Goal: Task Accomplishment & Management: Complete application form

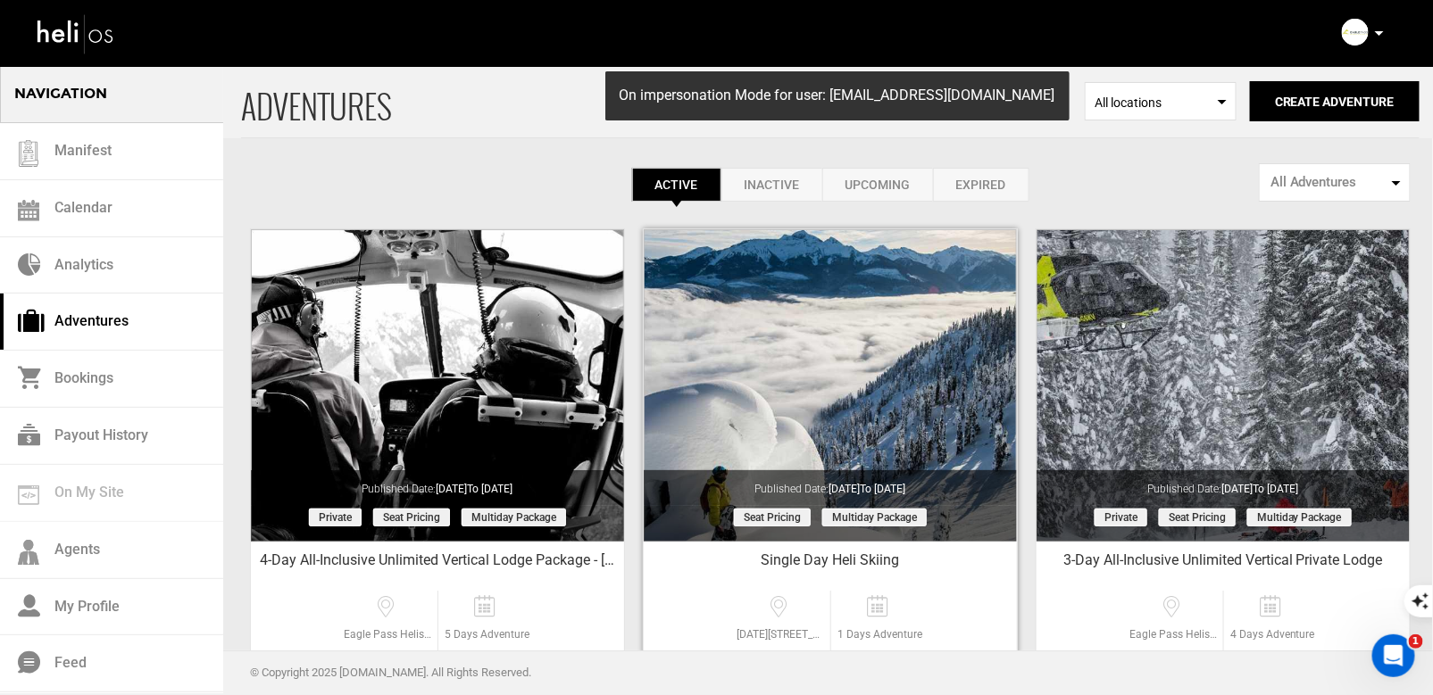
scroll to position [15, 0]
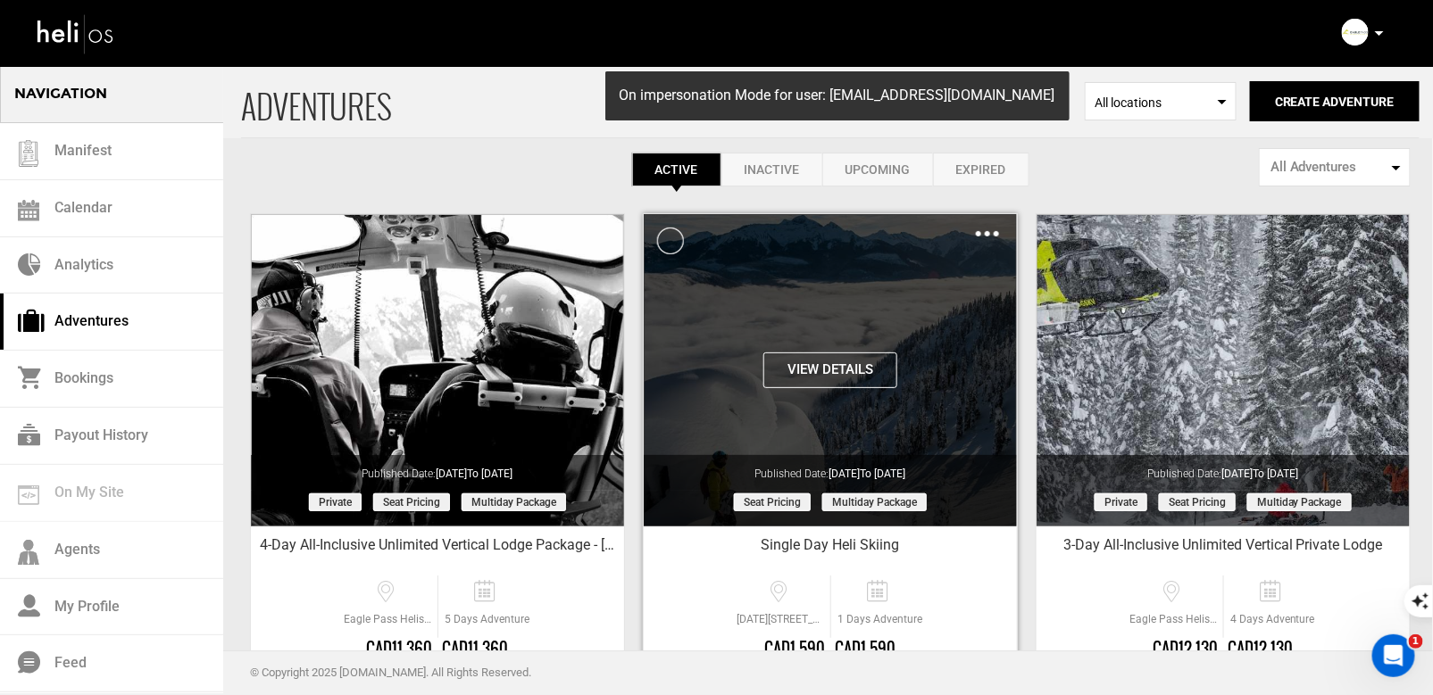
click at [988, 233] on img at bounding box center [987, 233] width 23 height 5
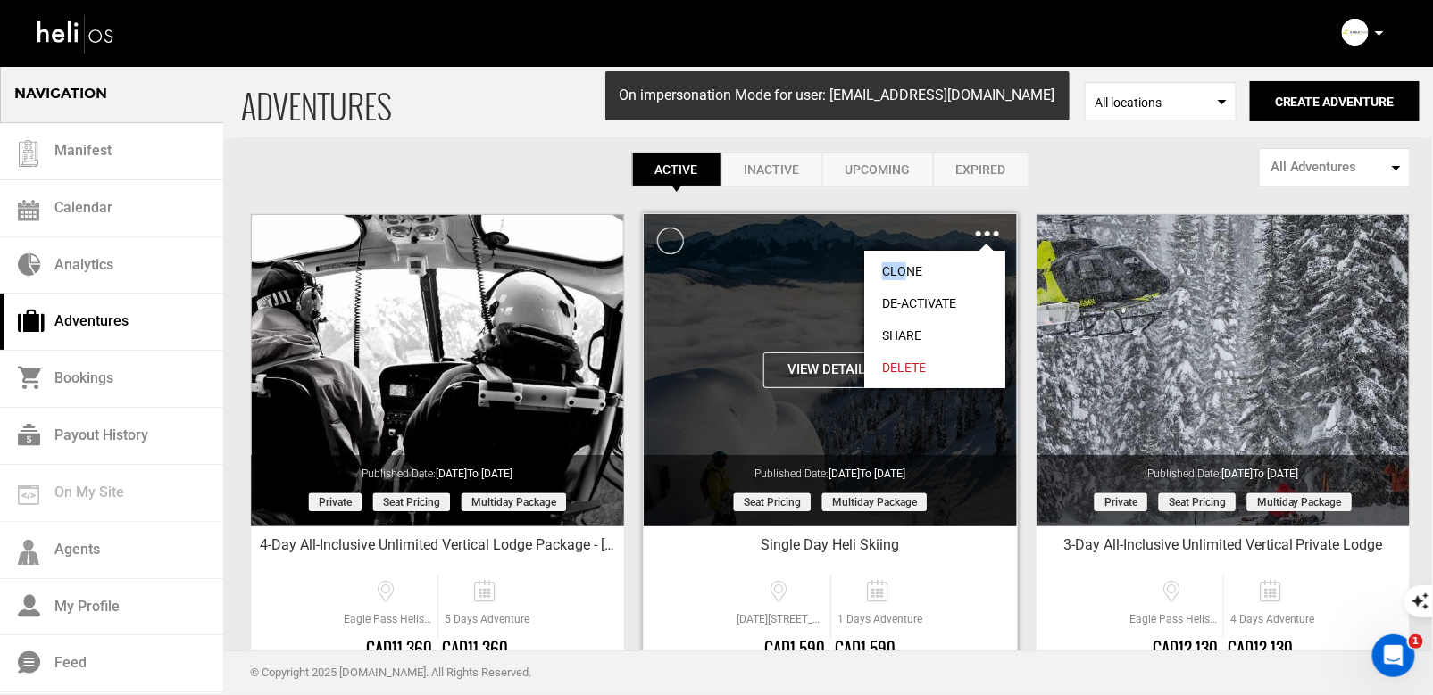
click at [901, 260] on link "Clone" at bounding box center [934, 271] width 141 height 32
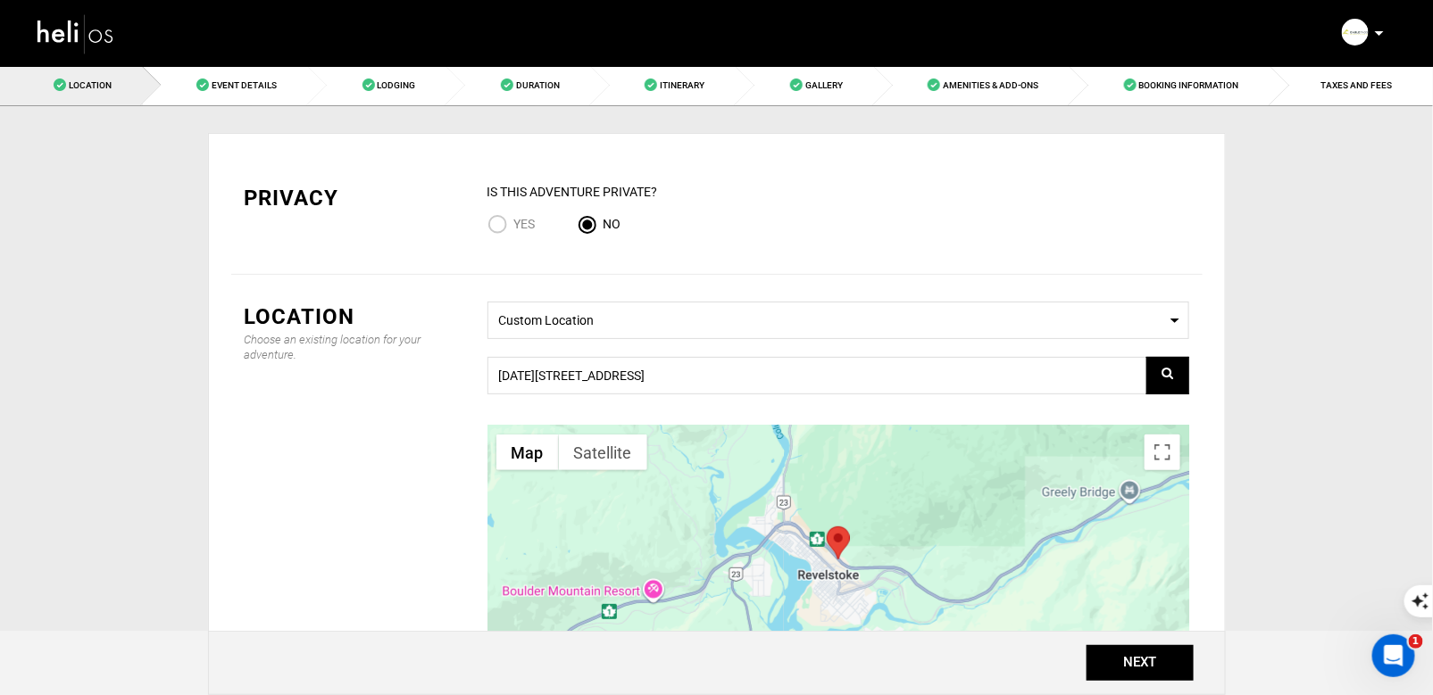
click at [500, 222] on input "Yes" at bounding box center [500, 226] width 27 height 24
radio input "true"
radio input "false"
click at [1145, 664] on button "NEXT" at bounding box center [1139, 663] width 107 height 36
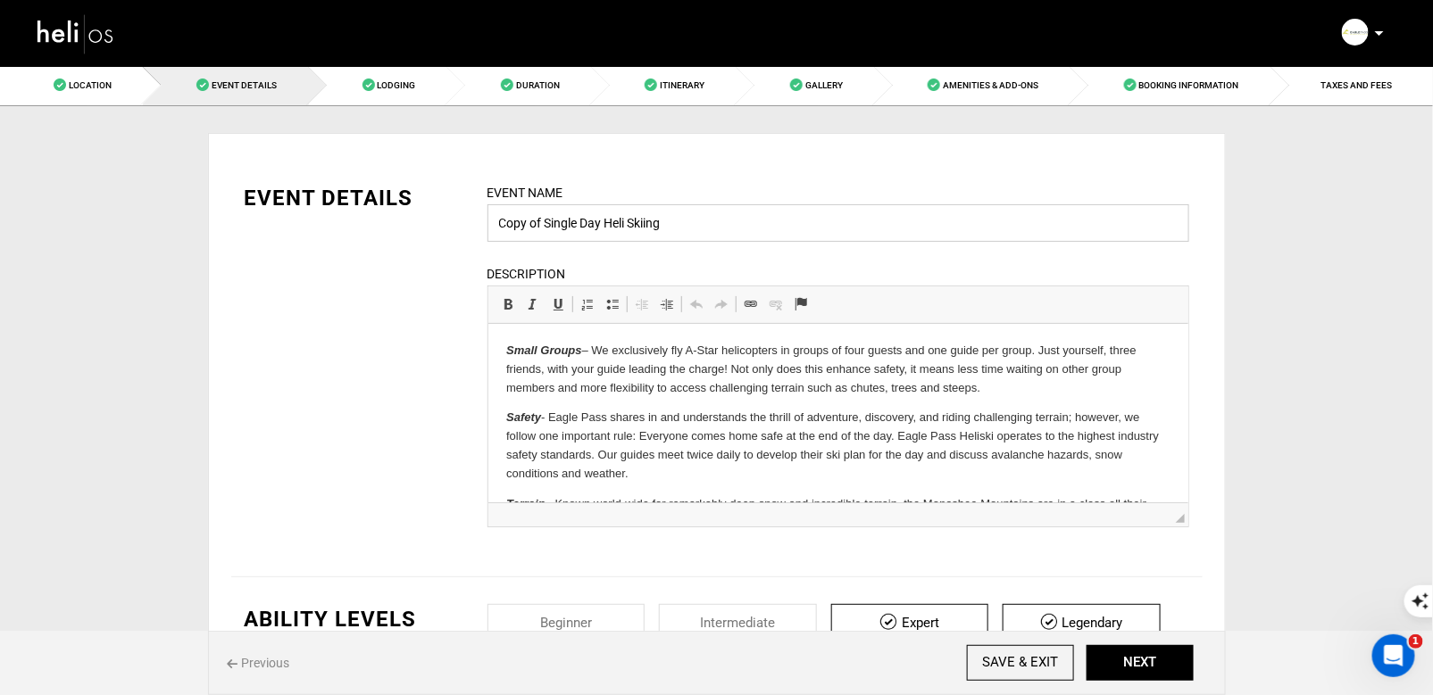
drag, startPoint x: 543, startPoint y: 225, endPoint x: 457, endPoint y: 217, distance: 86.1
click at [461, 218] on div "EVENT DETAILS Event Name Copy of Single Day Heli Skiing Event name can not be l…" at bounding box center [716, 366] width 971 height 367
click at [640, 219] on input "Single Day Heli Skiing" at bounding box center [838, 222] width 702 height 37
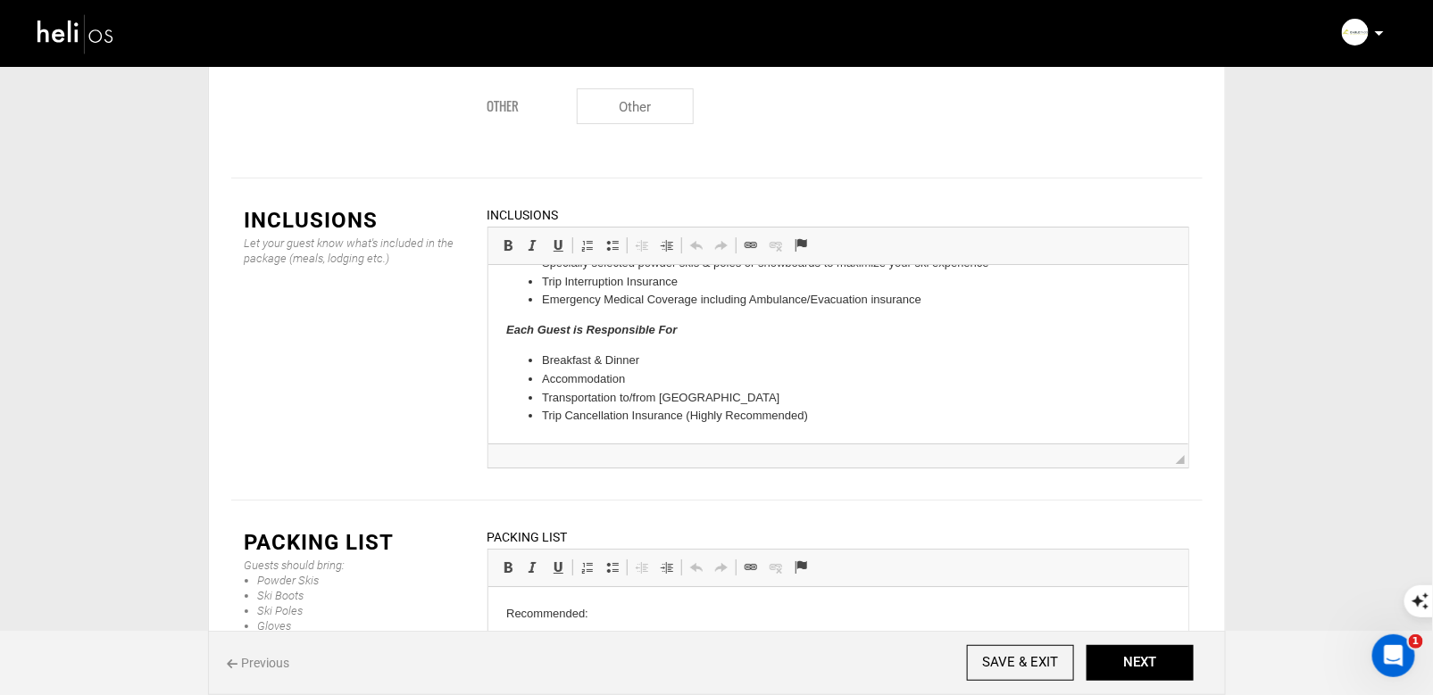
scroll to position [2285, 0]
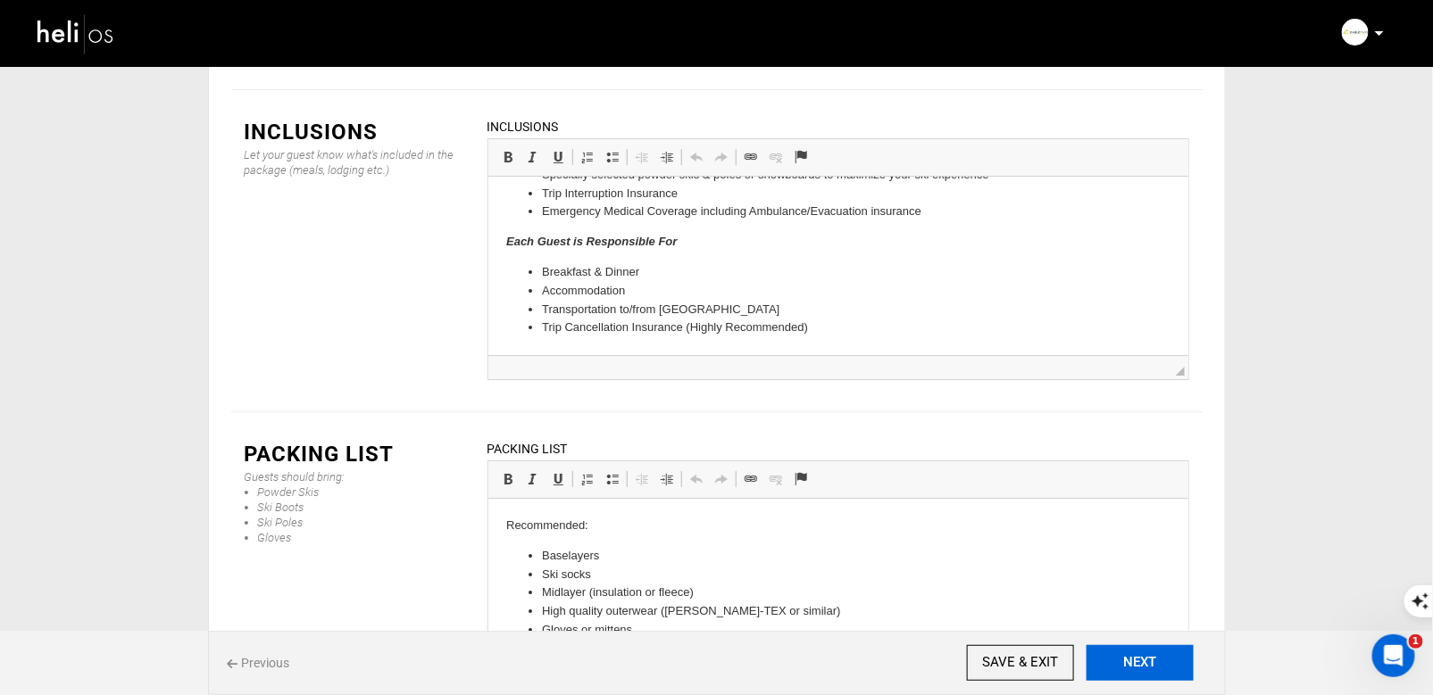
type input "Single Day Heli Skiing: [PERSON_NAME] Group"
click at [1102, 659] on button "NEXT" at bounding box center [1139, 663] width 107 height 36
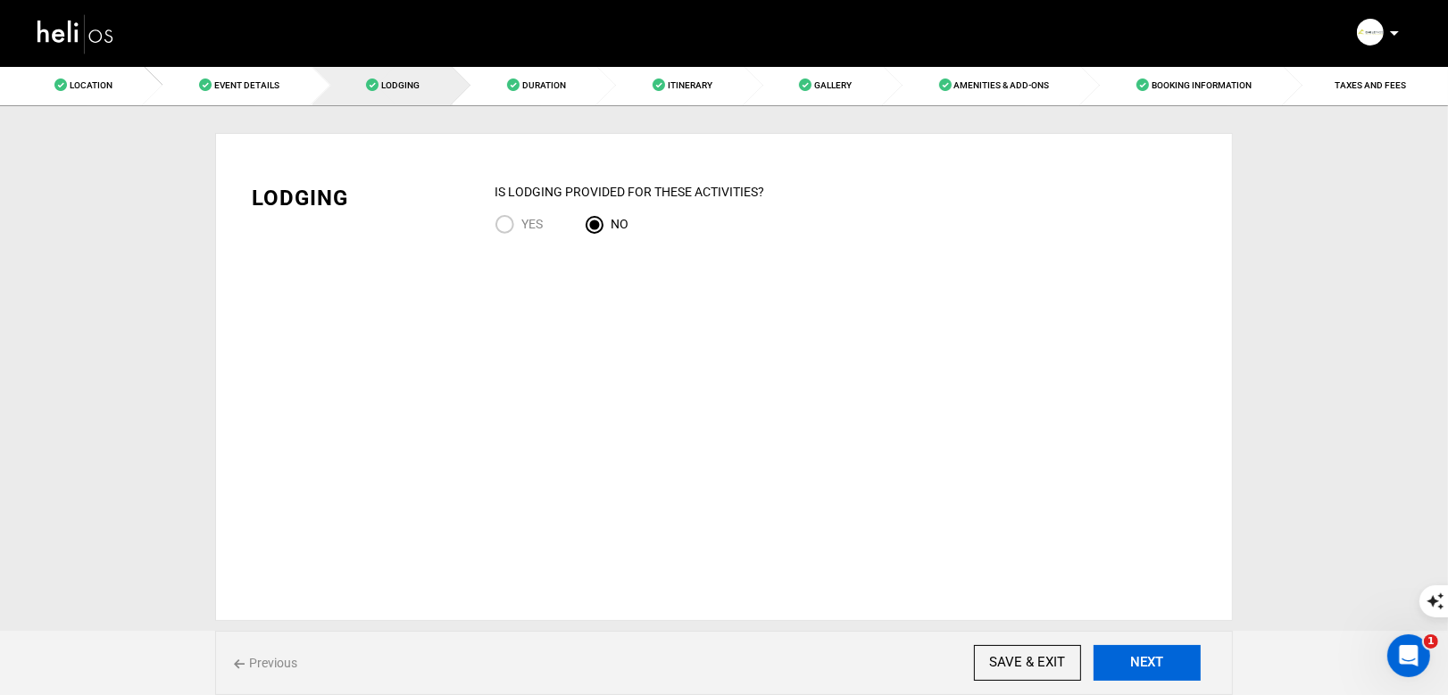
click at [1156, 662] on button "NEXT" at bounding box center [1146, 663] width 107 height 36
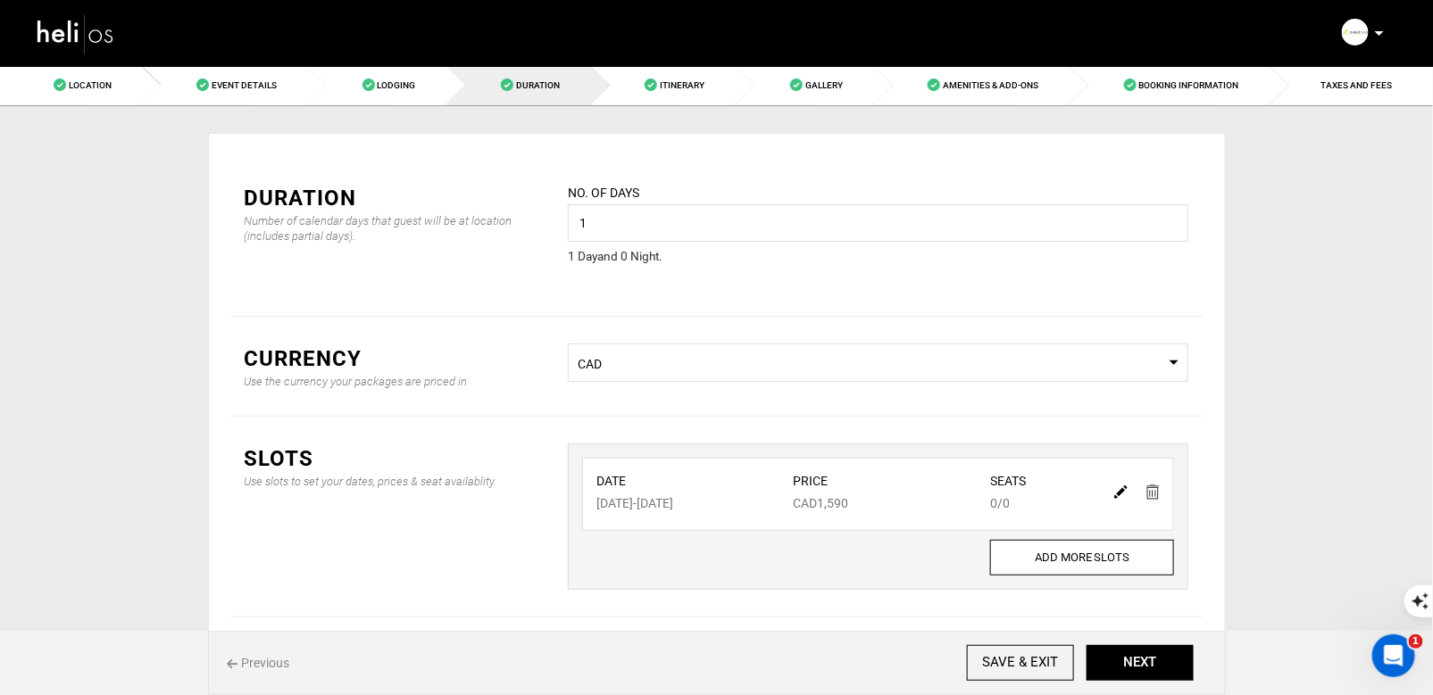
click at [1120, 494] on img at bounding box center [1120, 492] width 13 height 13
type input "[DATE]"
type input "1590"
type input "0"
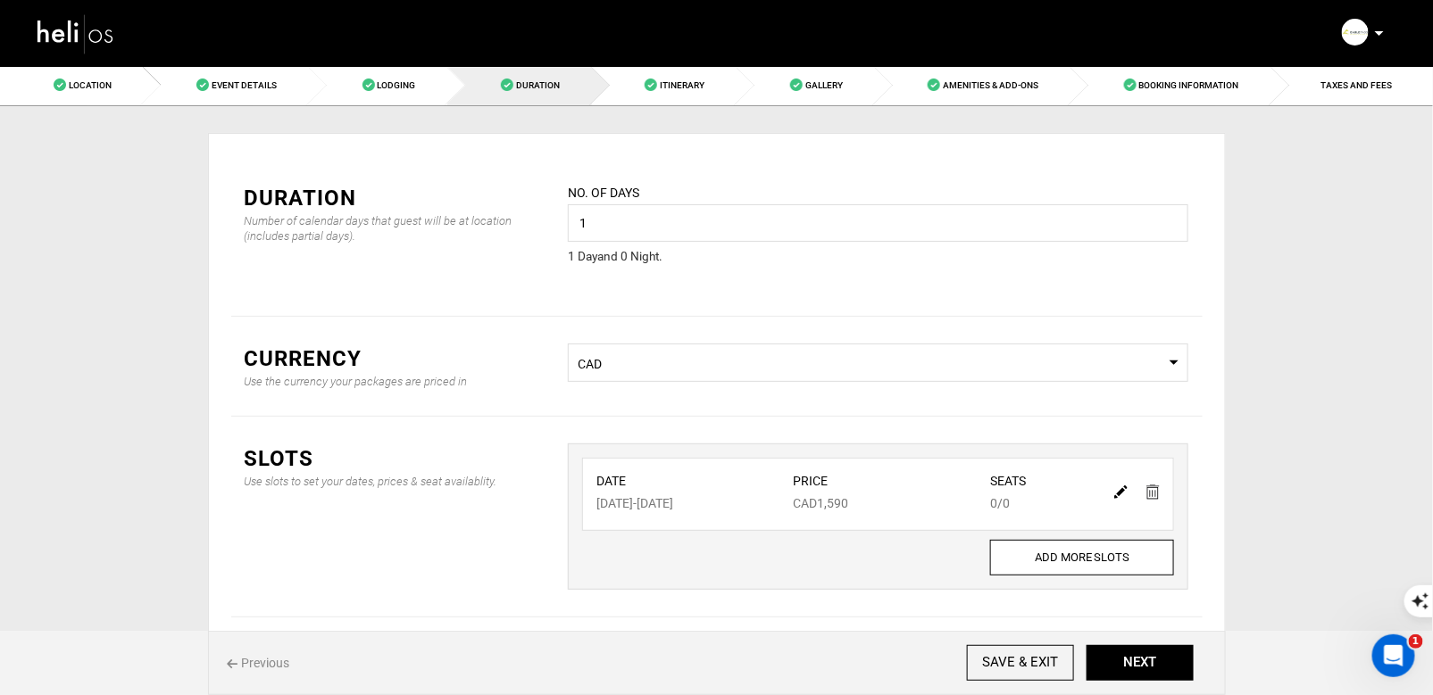
type input "0"
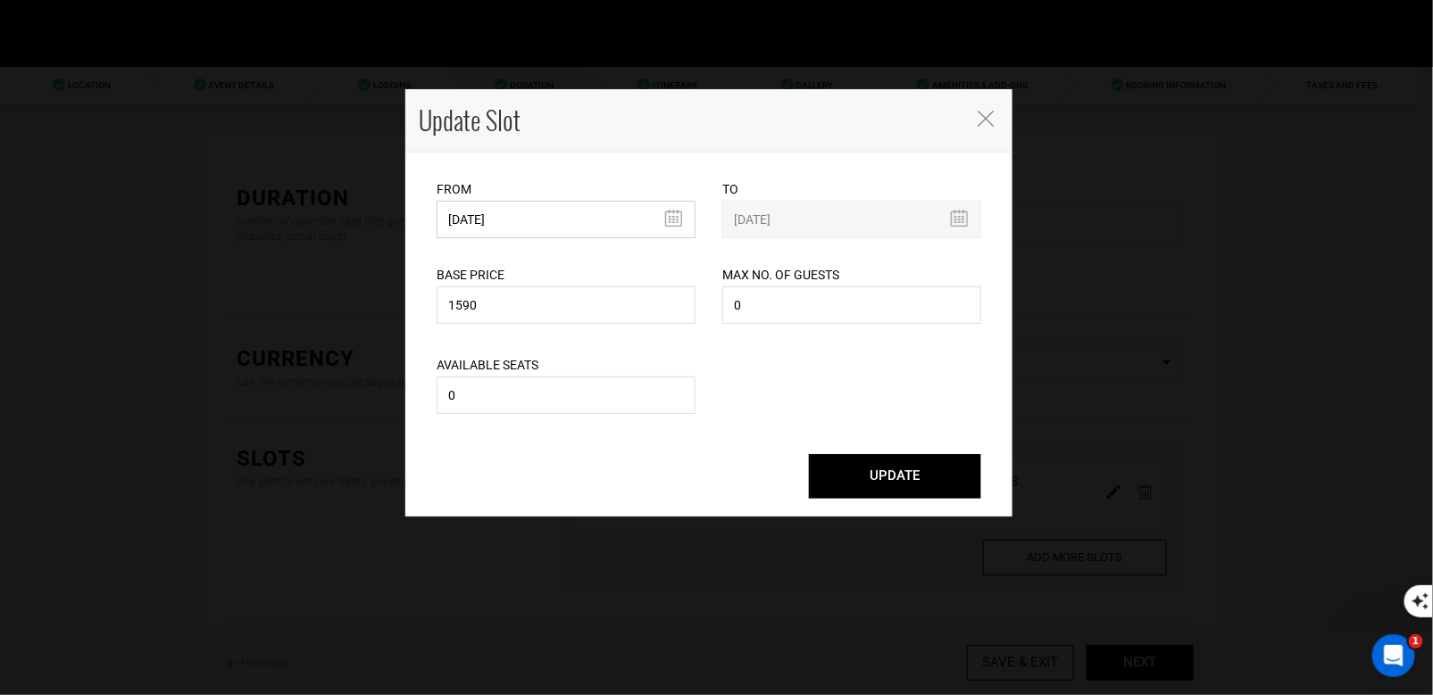
click at [552, 220] on input "[DATE]" at bounding box center [565, 219] width 259 height 37
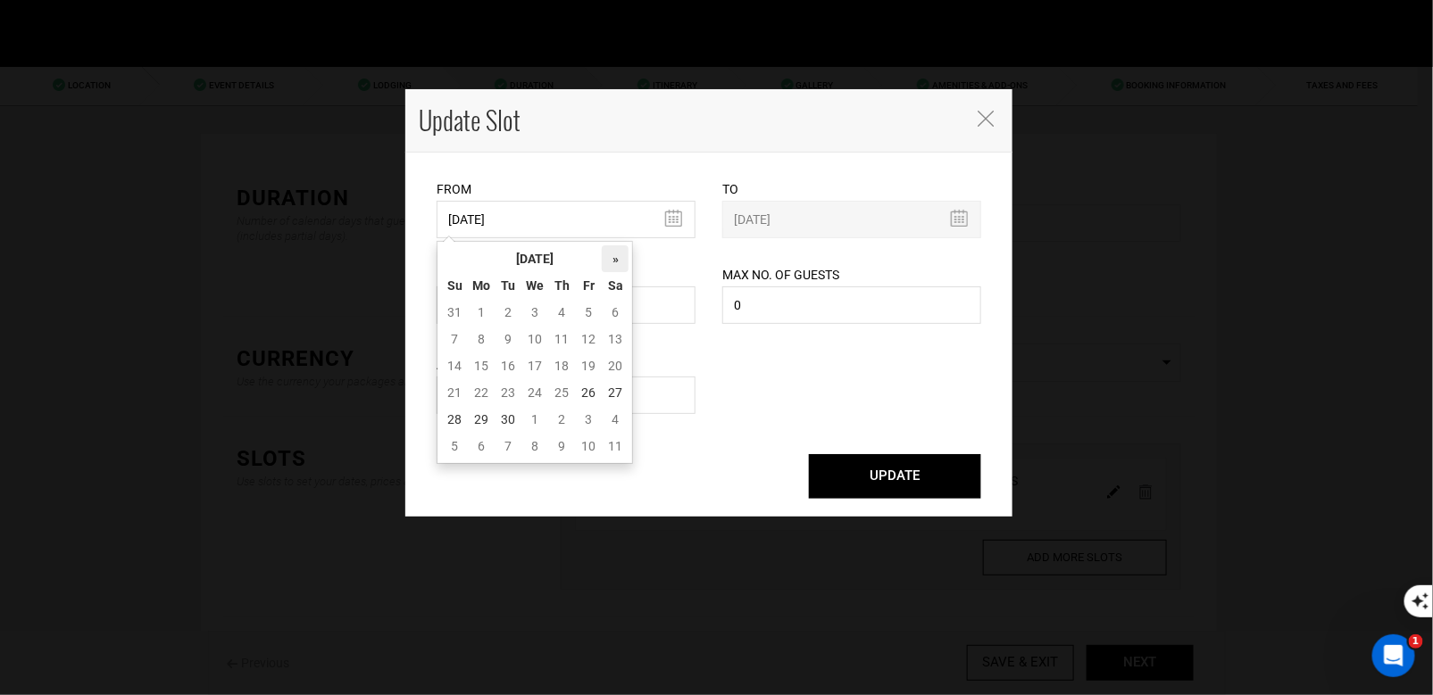
click at [619, 263] on th "»" at bounding box center [615, 258] width 27 height 27
click at [538, 418] on td "28" at bounding box center [534, 419] width 27 height 27
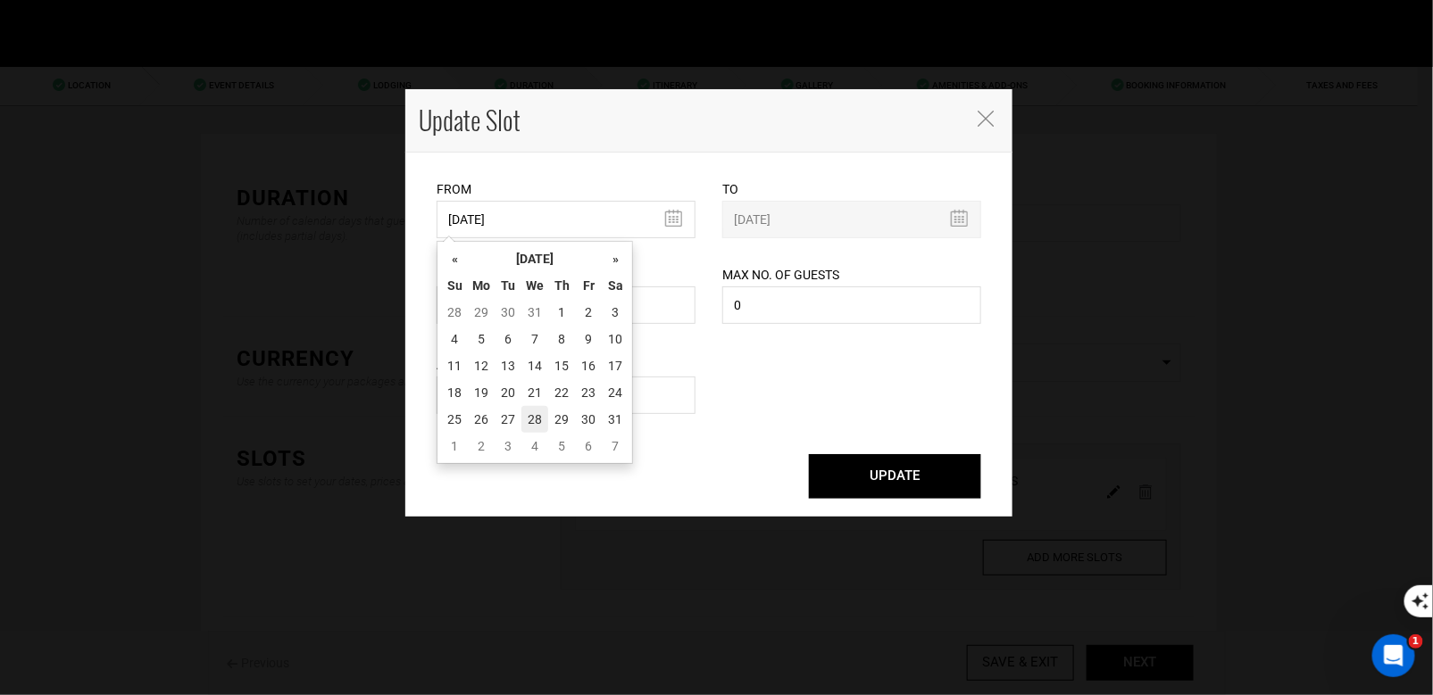
type input "[DATE]"
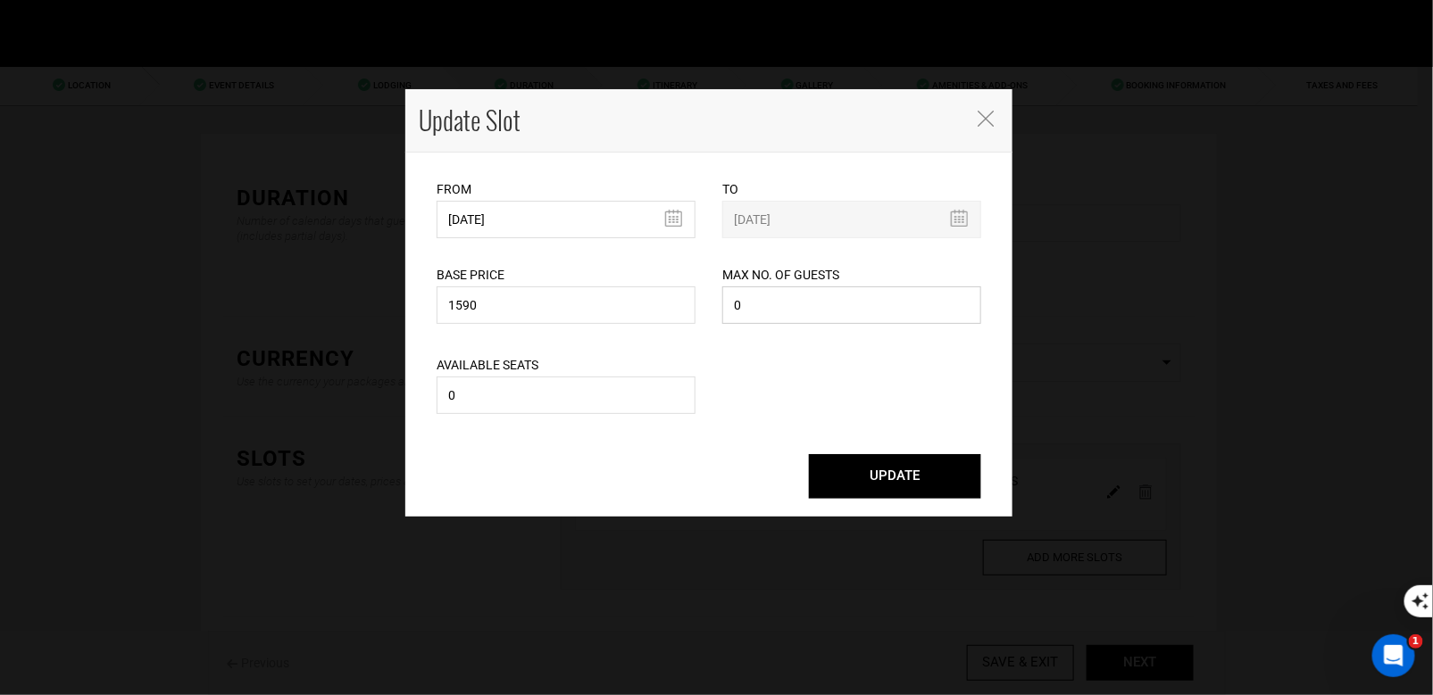
click at [798, 310] on input "0" at bounding box center [851, 305] width 259 height 37
type input "10"
click at [528, 295] on input "1590" at bounding box center [565, 305] width 259 height 37
click at [486, 310] on input "1590" at bounding box center [565, 305] width 259 height 37
type input "1"
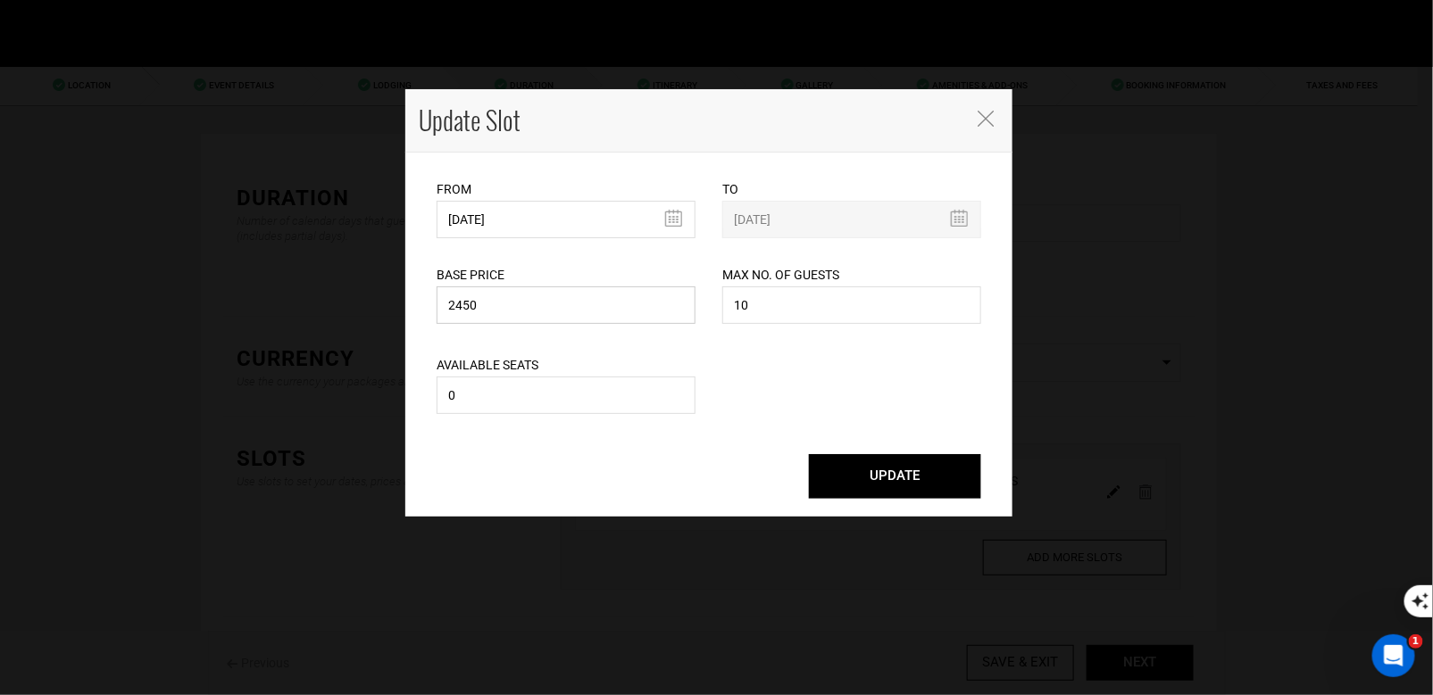
type input "2450"
click at [520, 408] on input "0" at bounding box center [565, 395] width 259 height 37
type input "10"
click at [860, 476] on button "UPDATE" at bounding box center [895, 476] width 172 height 45
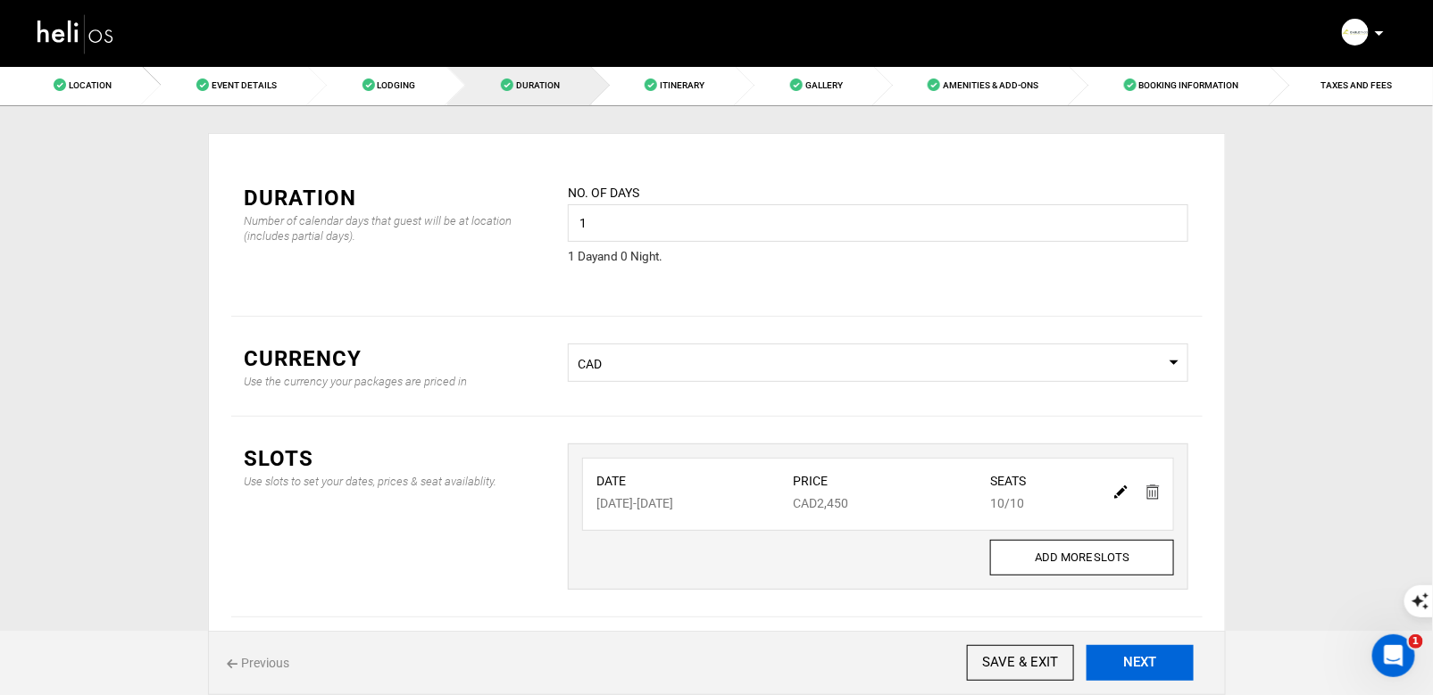
click at [1141, 666] on button "NEXT" at bounding box center [1139, 663] width 107 height 36
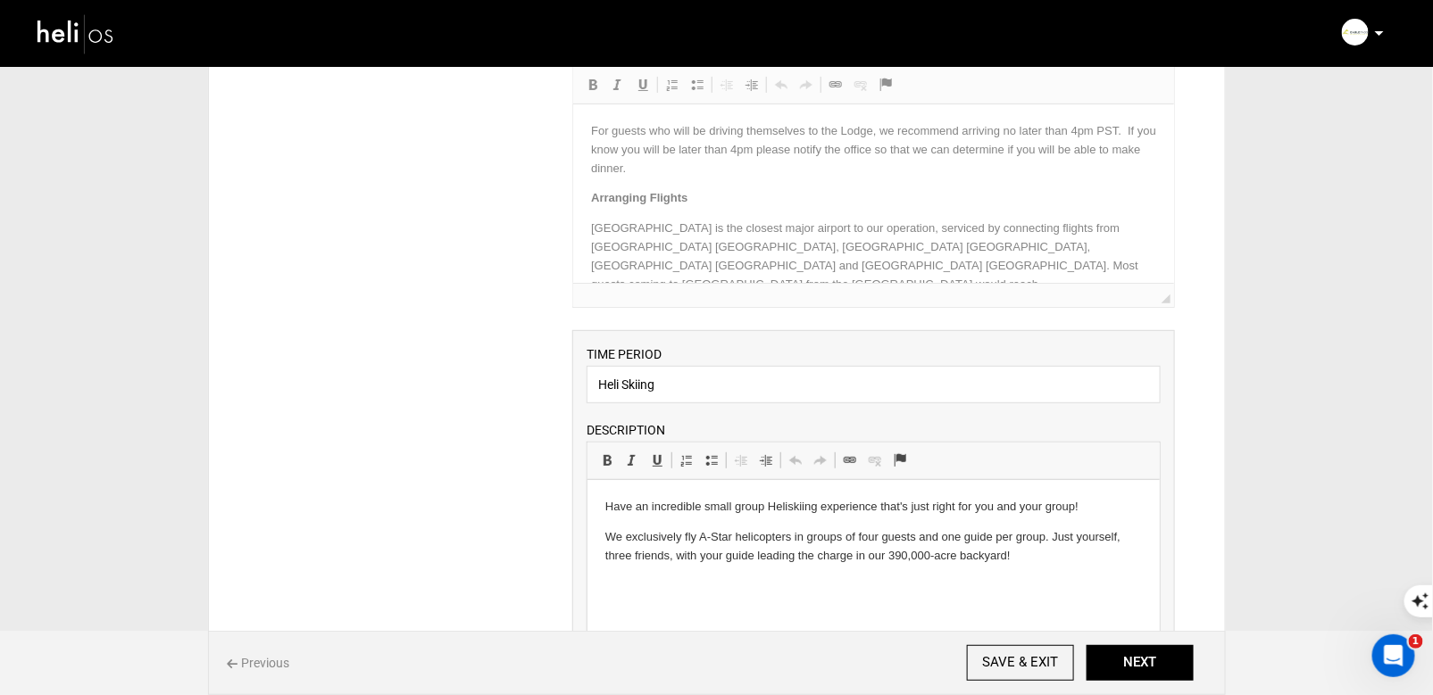
scroll to position [140, 0]
click at [620, 536] on p "We exclusively fly A-Star helicopters in groups of four guests and one guide pe…" at bounding box center [872, 544] width 536 height 37
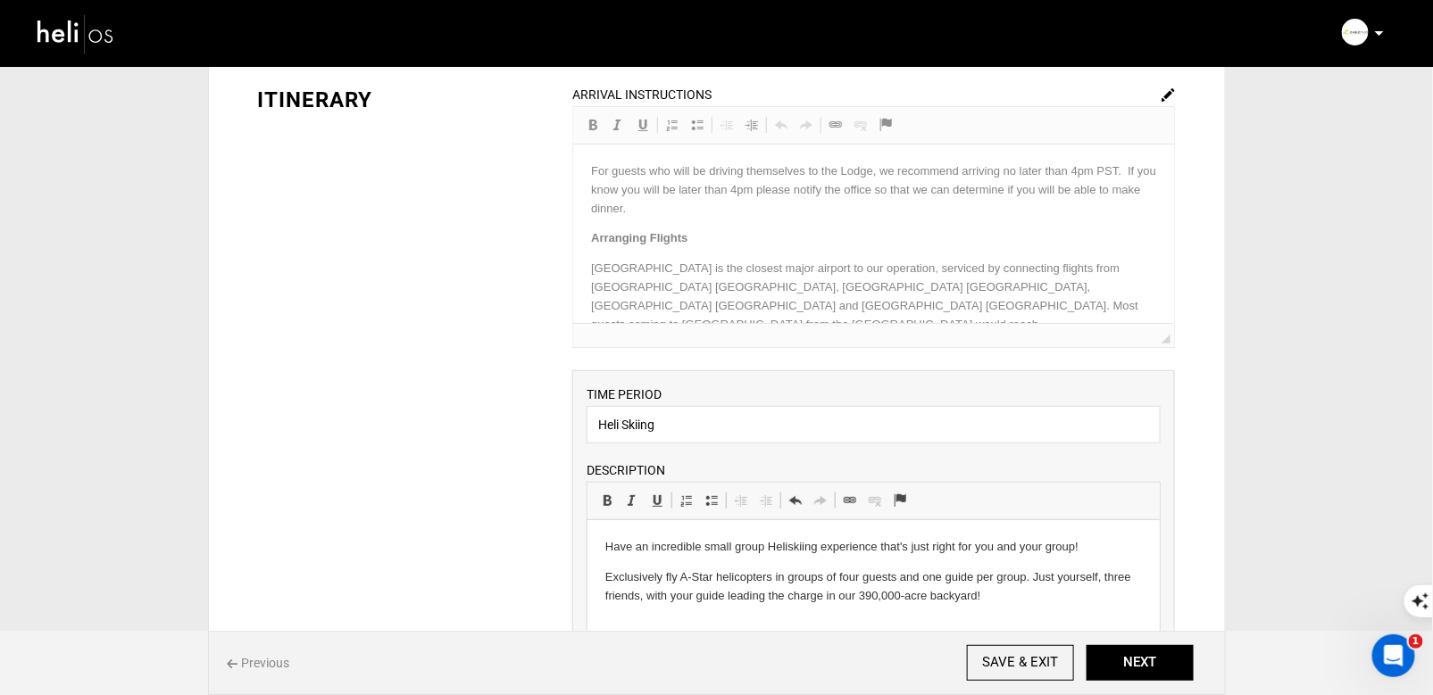
scroll to position [89, 0]
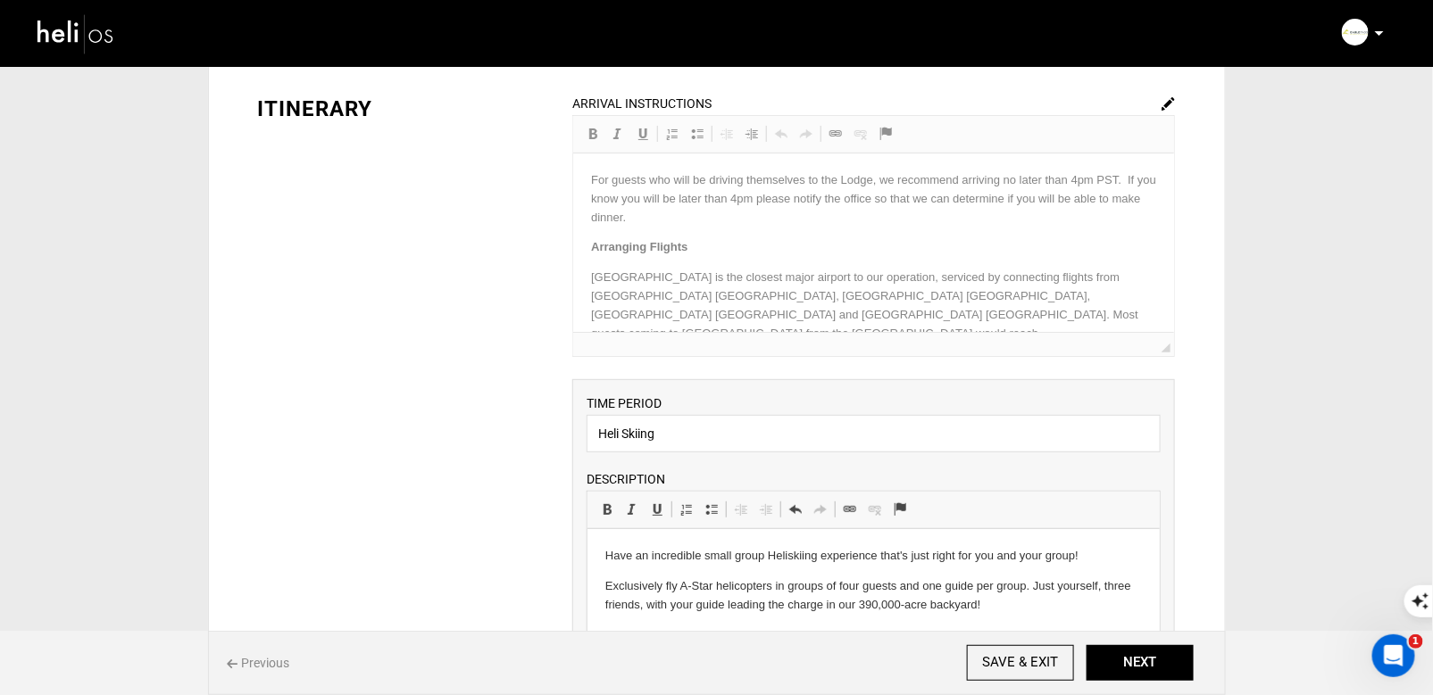
click at [1169, 102] on img at bounding box center [1167, 103] width 13 height 13
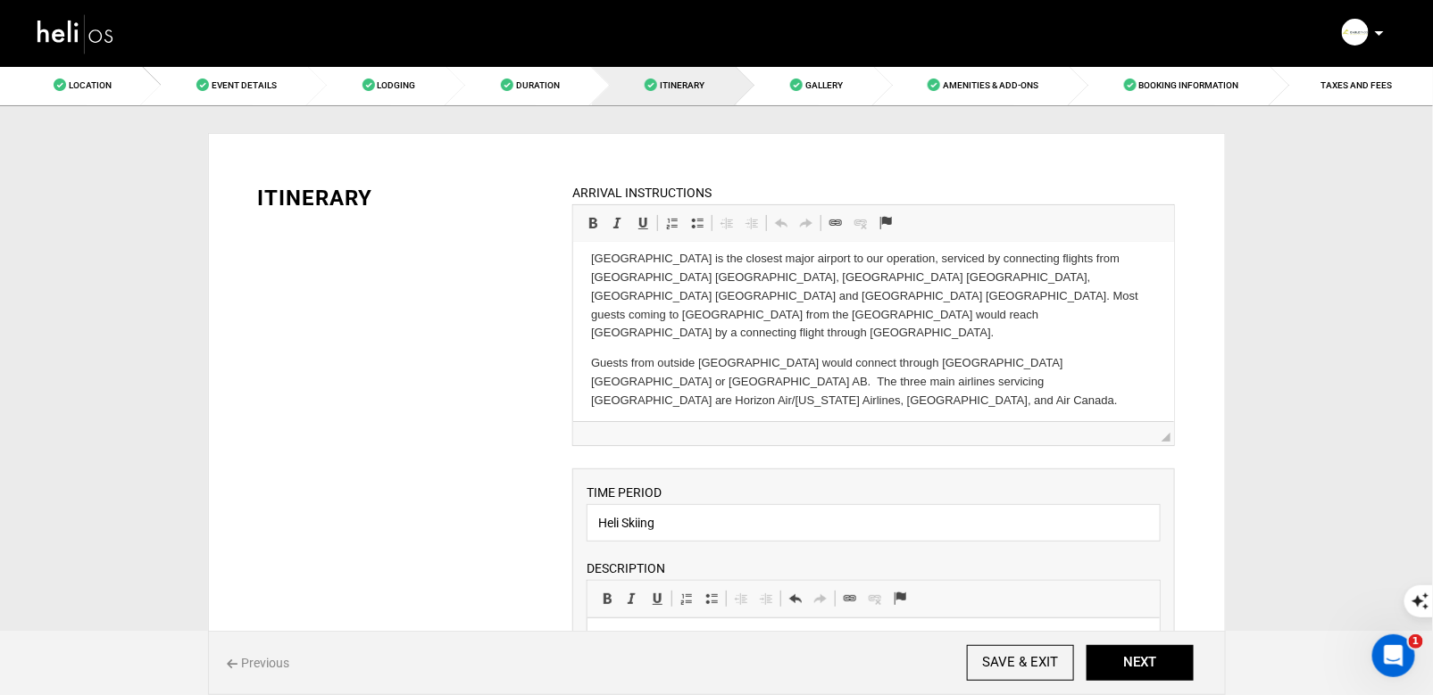
scroll to position [0, 0]
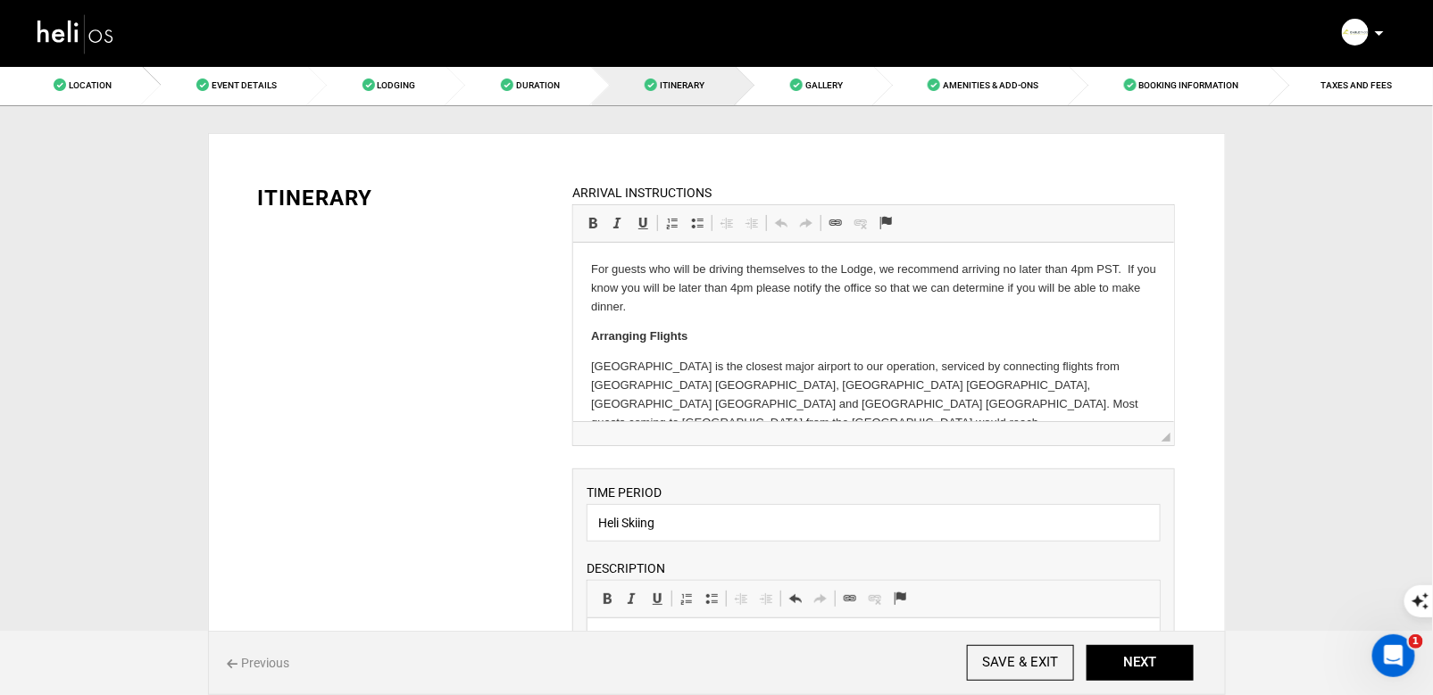
drag, startPoint x: 1052, startPoint y: 344, endPoint x: 702, endPoint y: 277, distance: 356.2
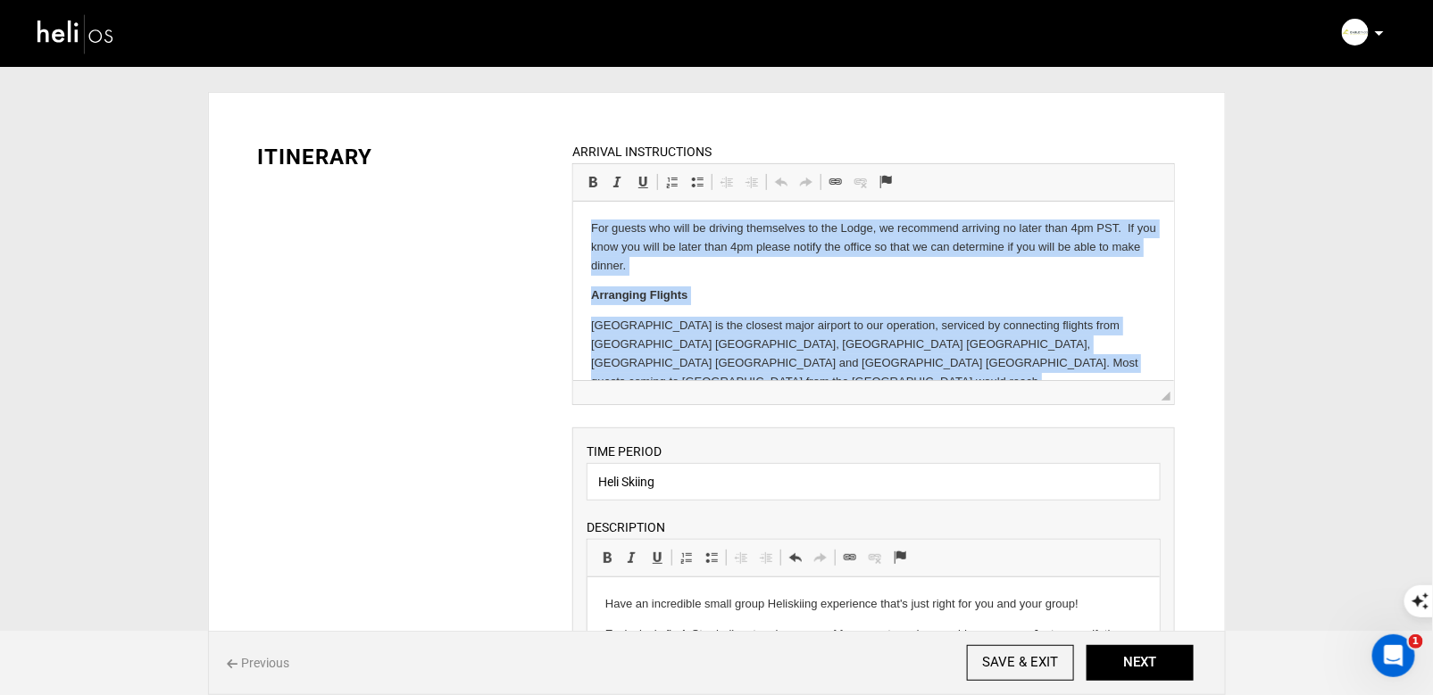
drag, startPoint x: 1058, startPoint y: 295, endPoint x: 580, endPoint y: 137, distance: 503.0
click at [580, 201] on html "For guests who will be driving themselves to the Lodge, we recommend arriving n…" at bounding box center [872, 417] width 601 height 433
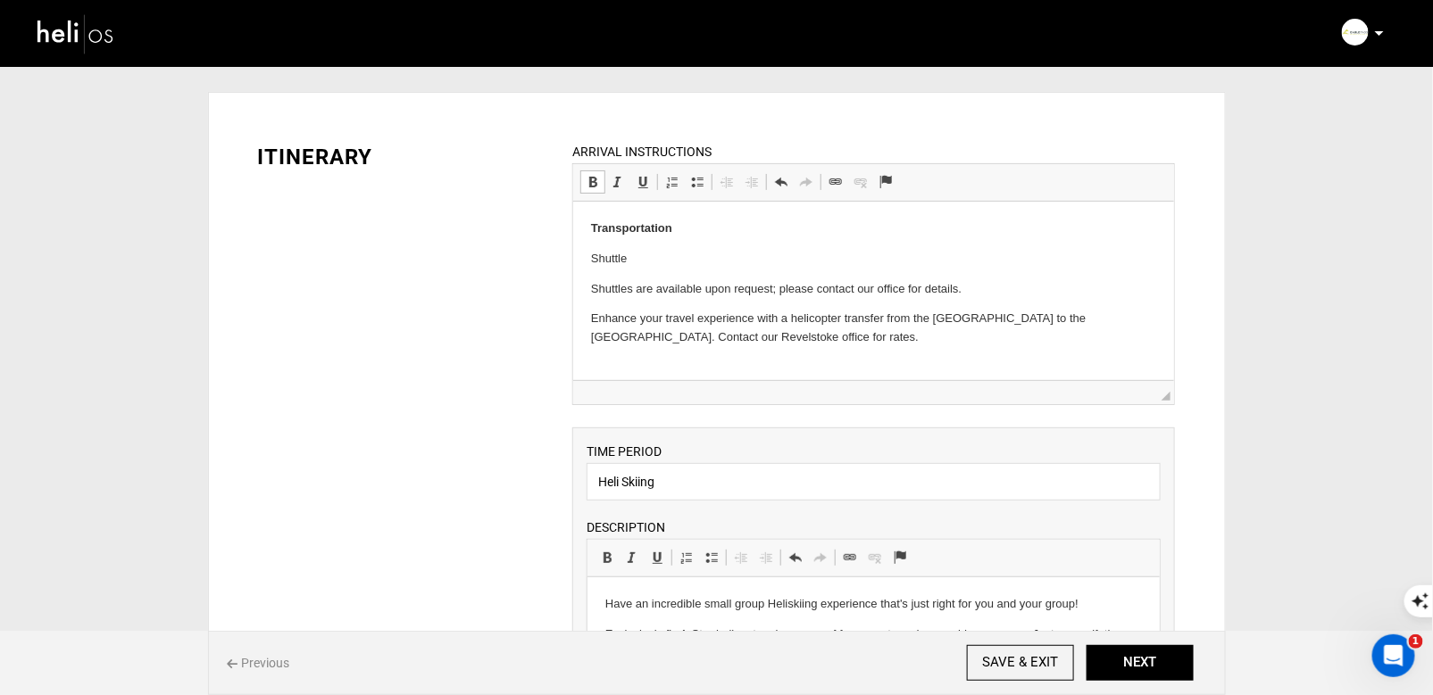
scroll to position [259, 0]
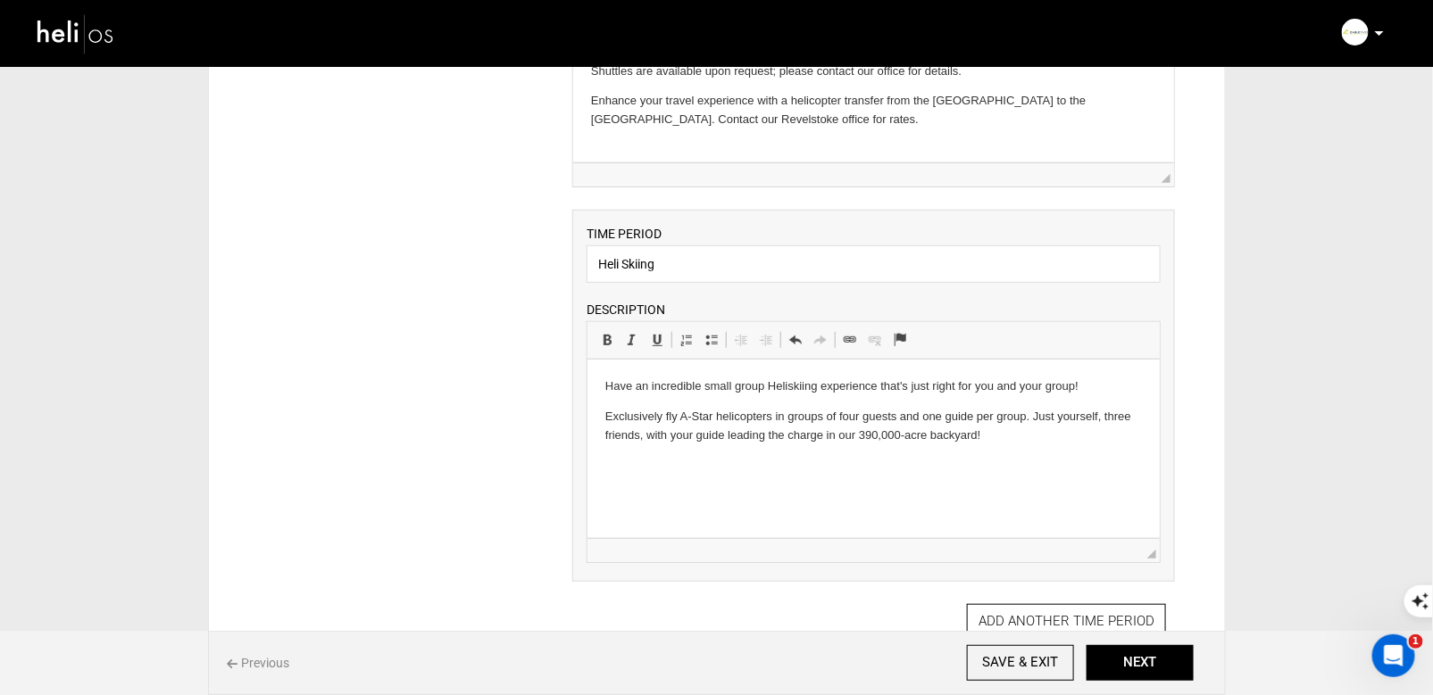
click at [500, 456] on div "ITINERARY ARRIVAL INSTRUCTIONS Rich Text Editor, editor13 Editor toolbars Basic…" at bounding box center [716, 469] width 971 height 1144
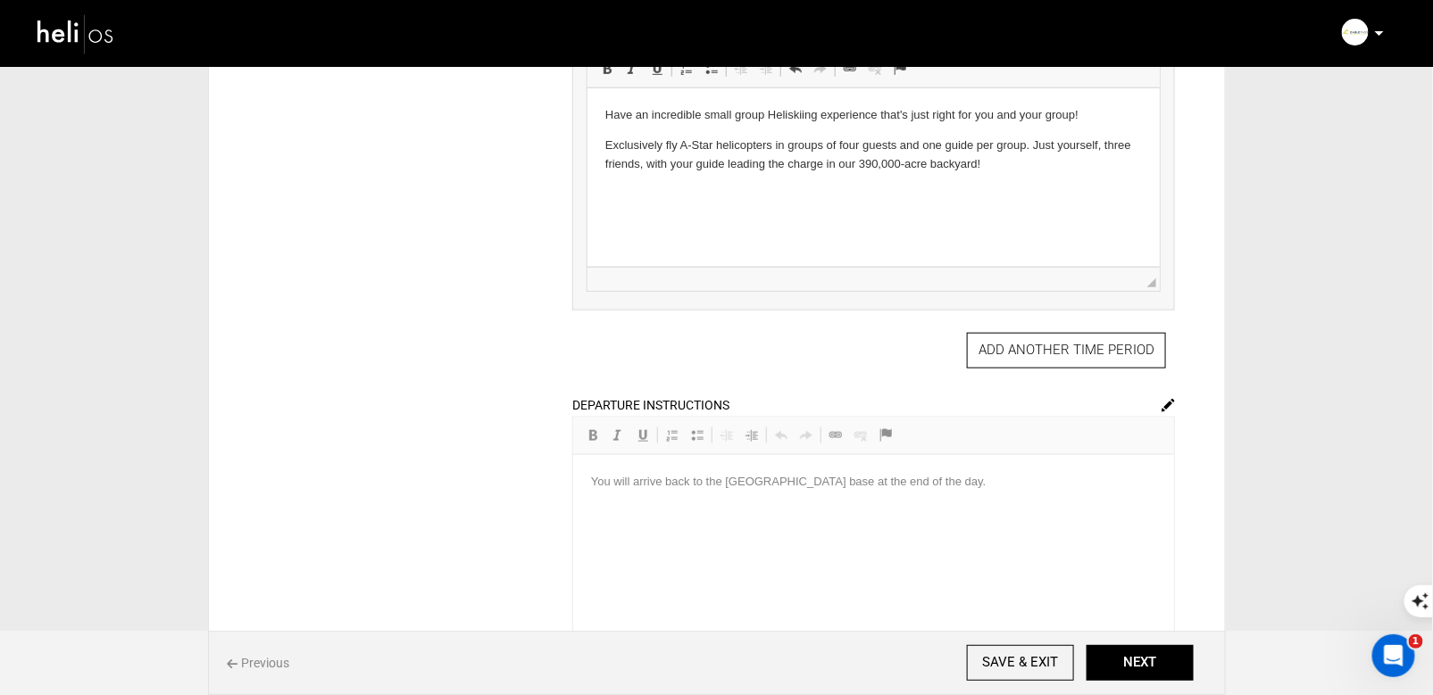
scroll to position [753, 0]
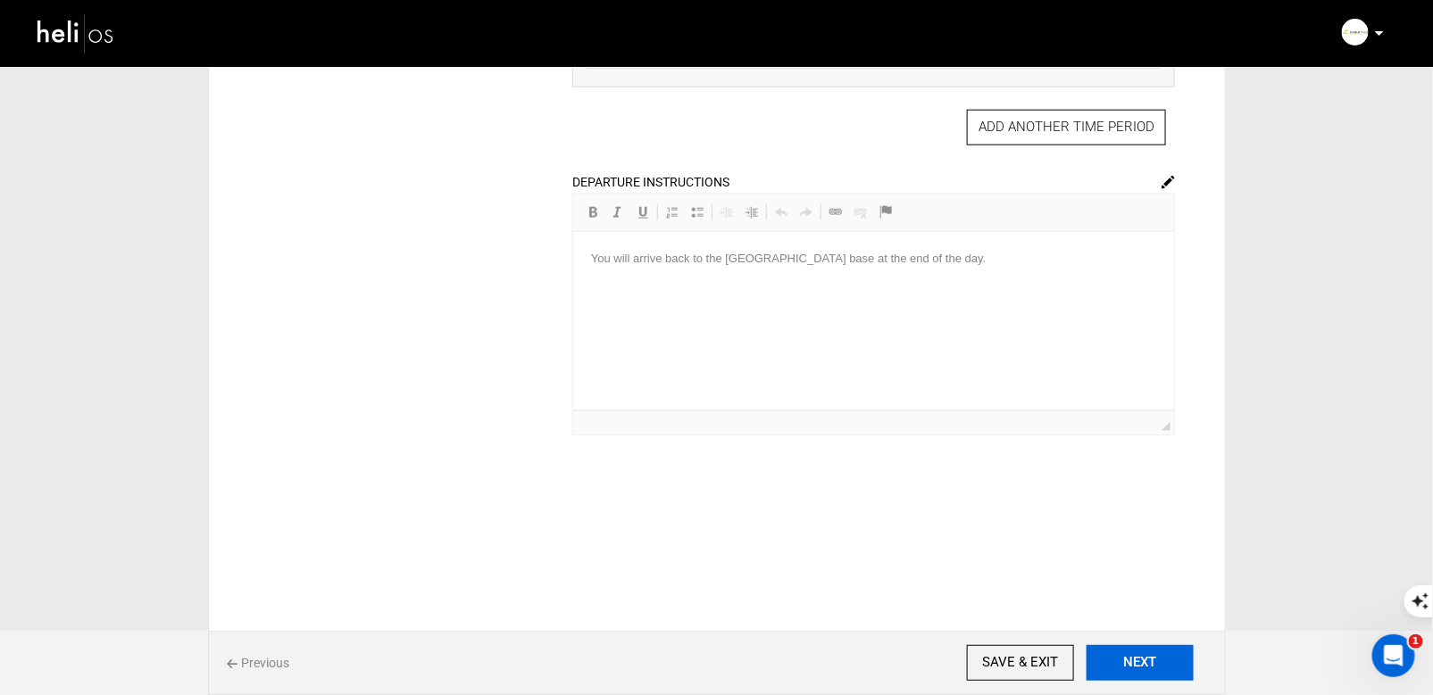
click at [1150, 662] on button "NEXT" at bounding box center [1139, 663] width 107 height 36
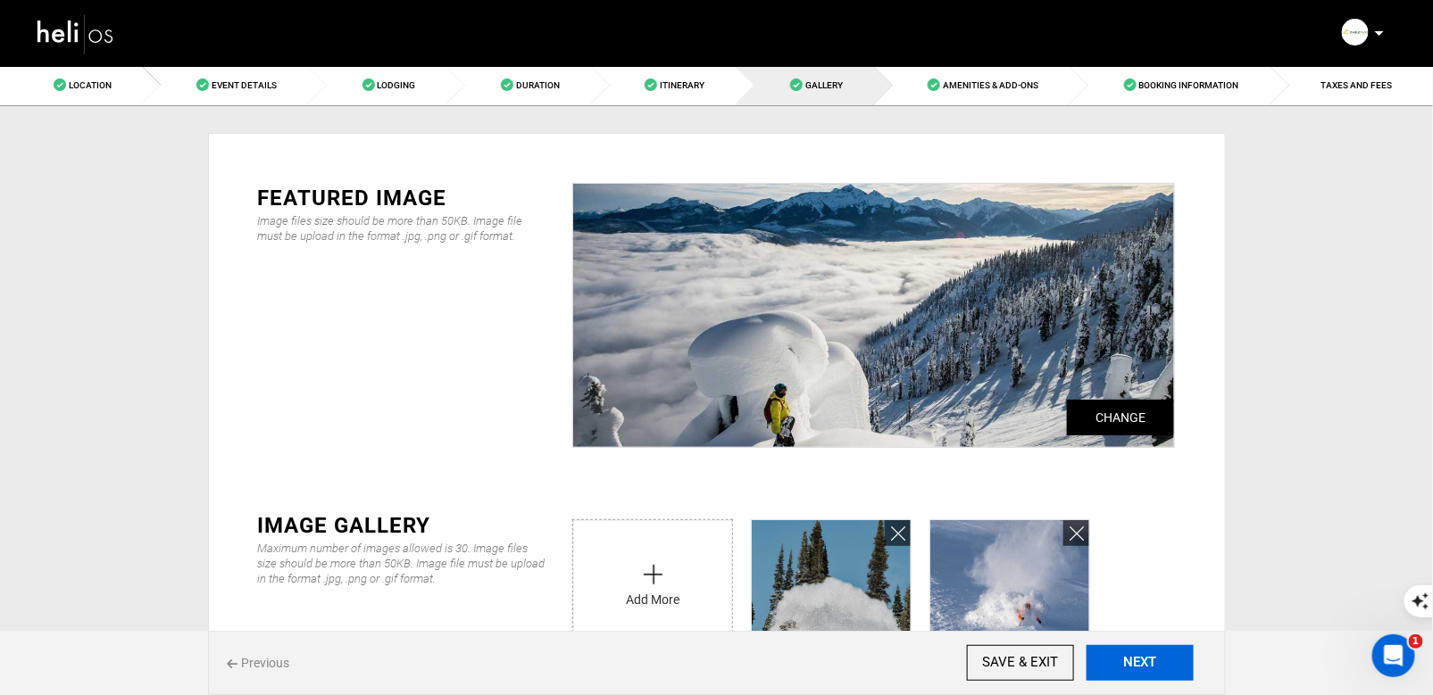
click at [1125, 665] on button "NEXT" at bounding box center [1139, 663] width 107 height 36
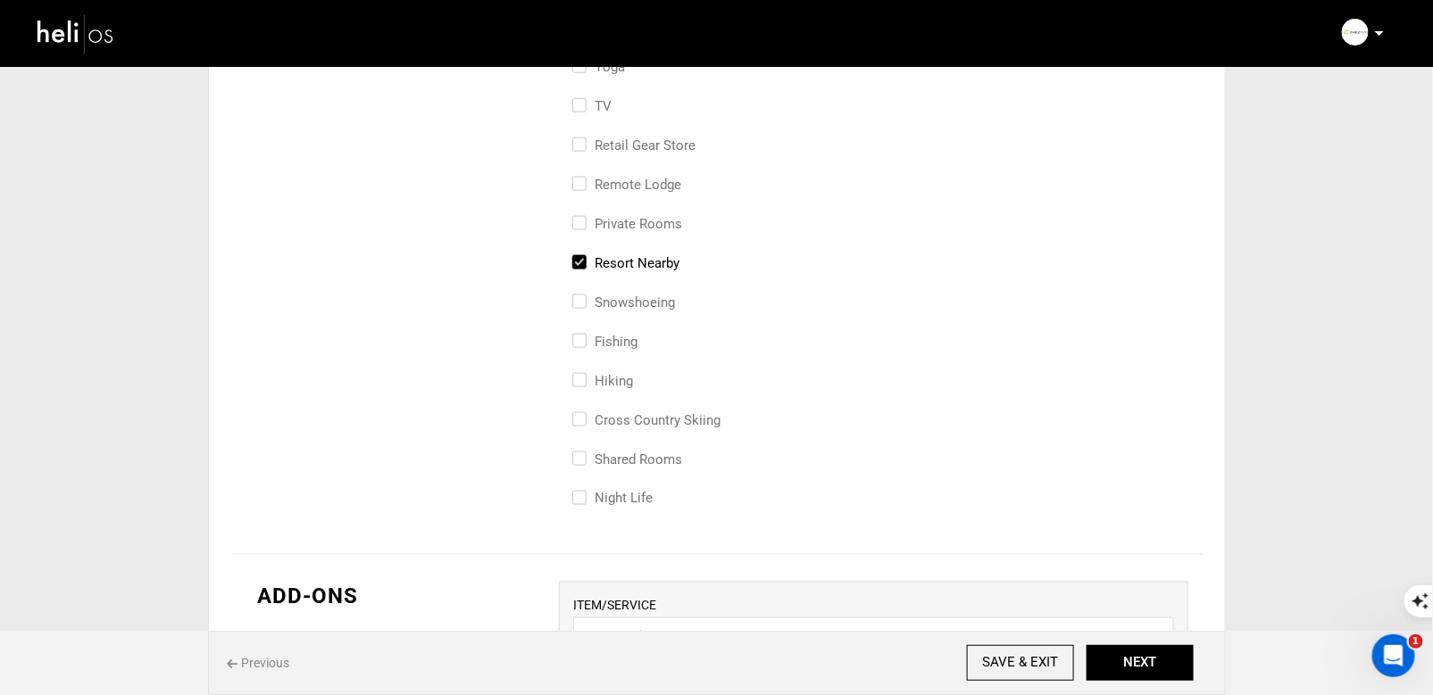
scroll to position [1291, 0]
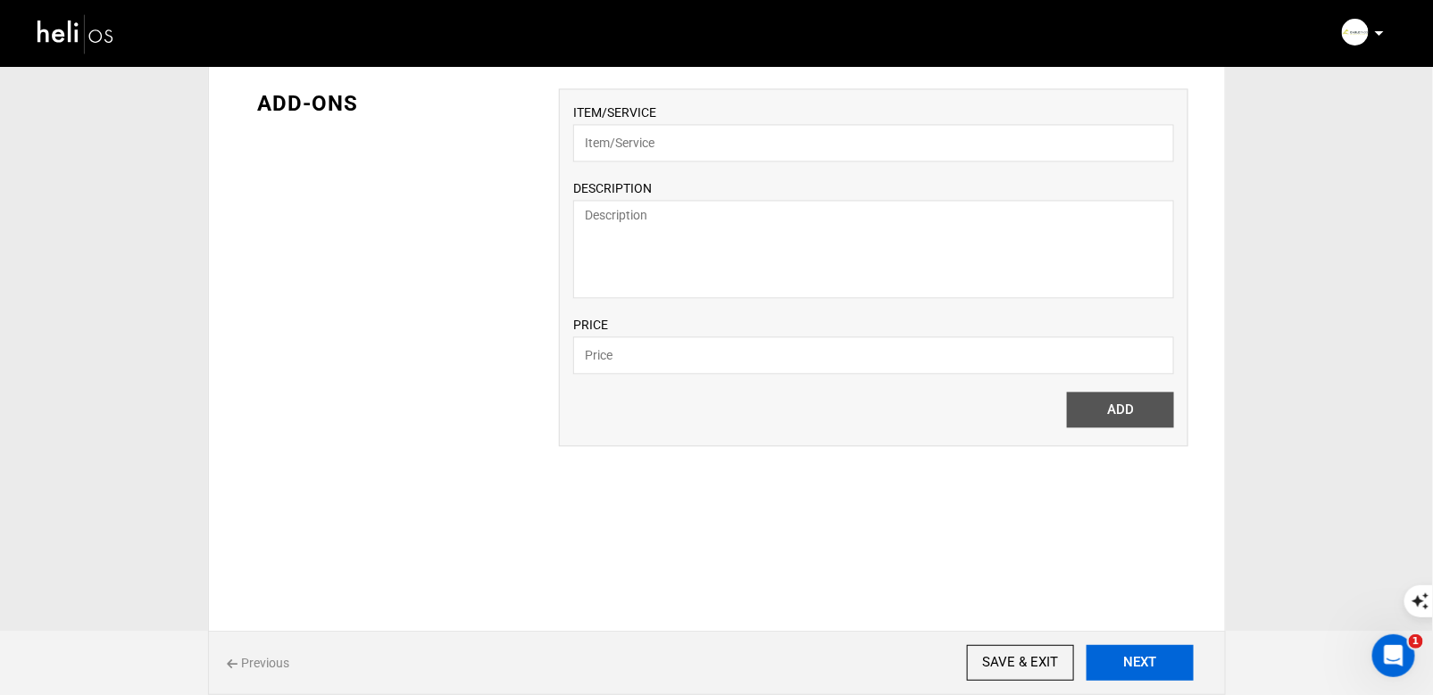
click at [1162, 663] on button "NEXT" at bounding box center [1139, 663] width 107 height 36
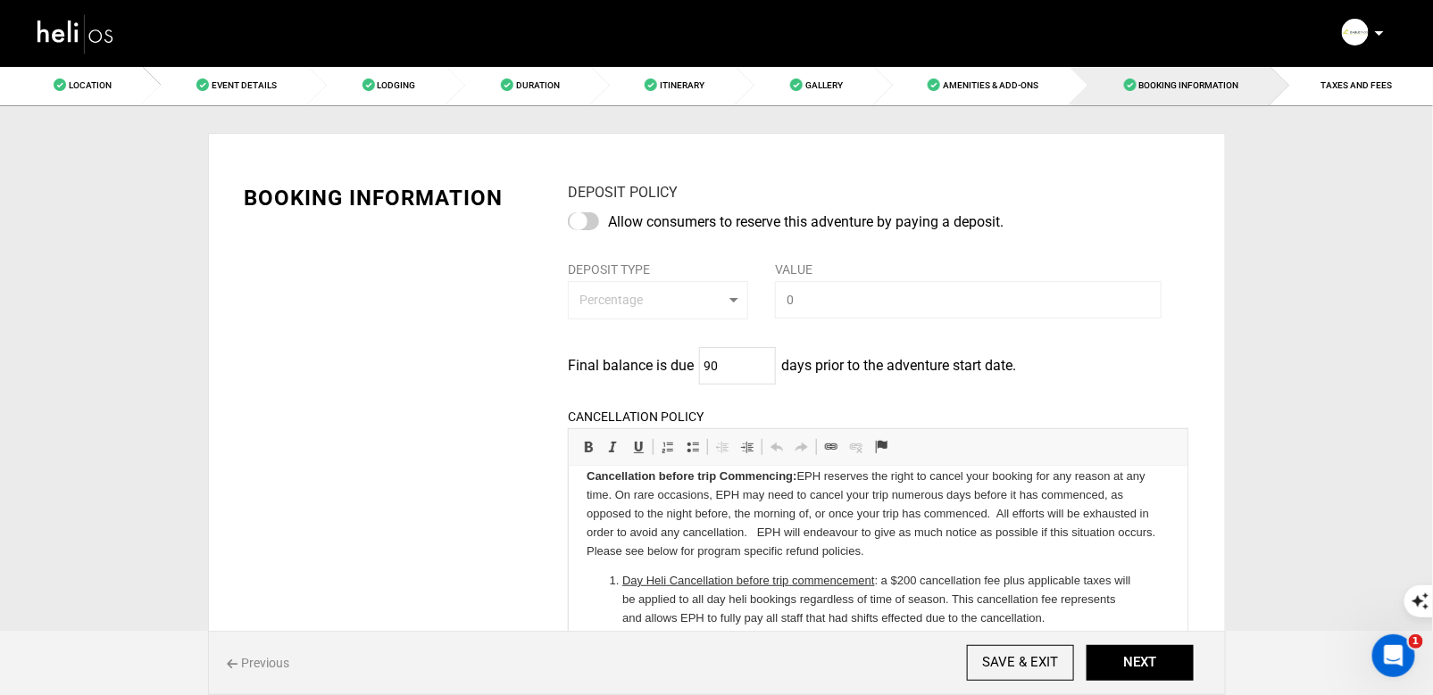
click at [577, 220] on div at bounding box center [583, 221] width 31 height 18
click at [0, 0] on input "checkbox" at bounding box center [0, 0] width 0 height 0
click at [728, 299] on button "Percentage" at bounding box center [658, 300] width 180 height 38
click at [591, 220] on div at bounding box center [583, 221] width 31 height 18
click at [0, 0] on input "checkbox" at bounding box center [0, 0] width 0 height 0
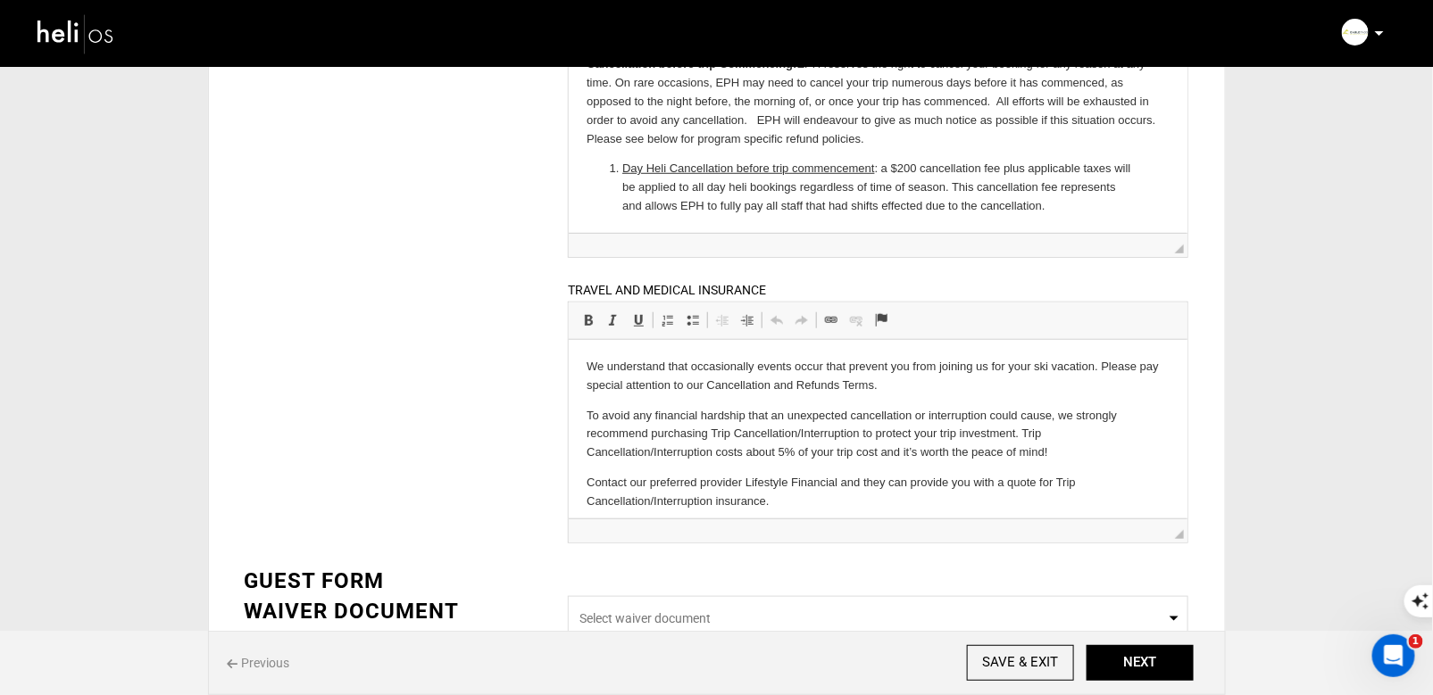
scroll to position [497, 0]
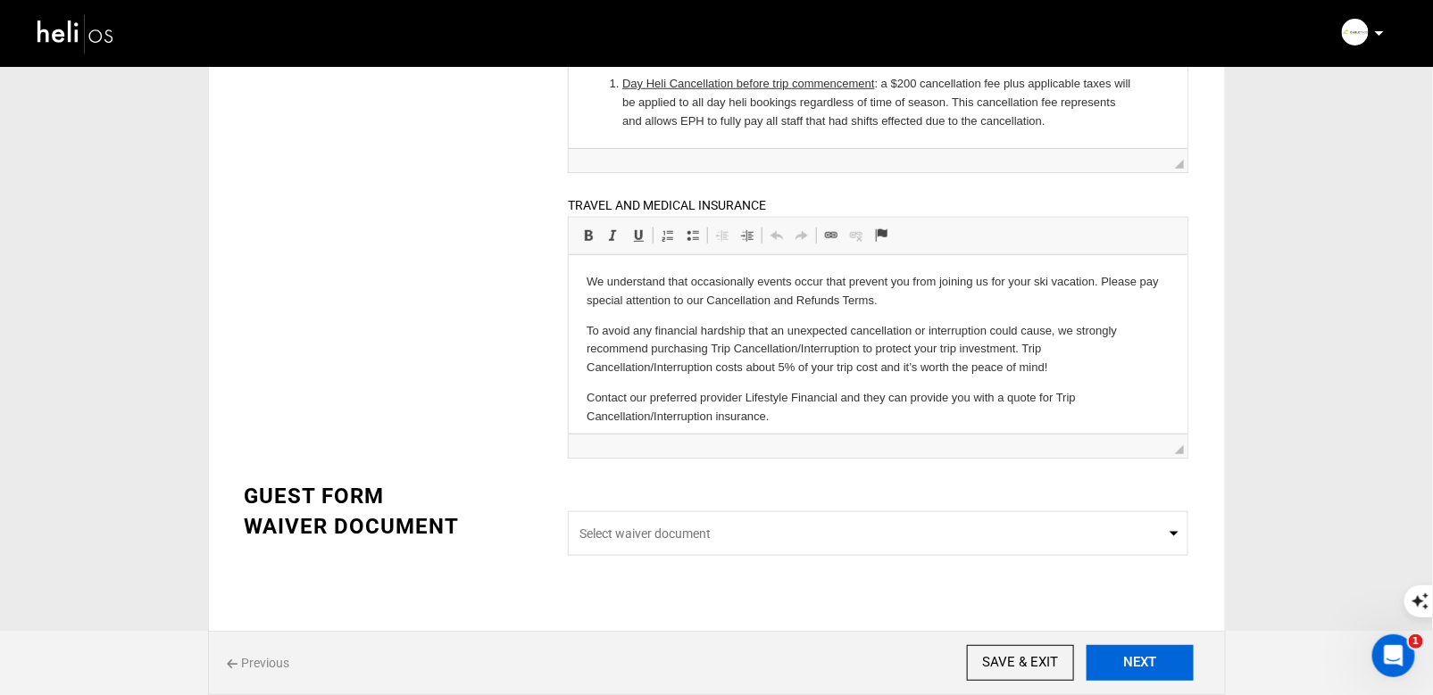
click at [1137, 653] on button "NEXT" at bounding box center [1139, 663] width 107 height 36
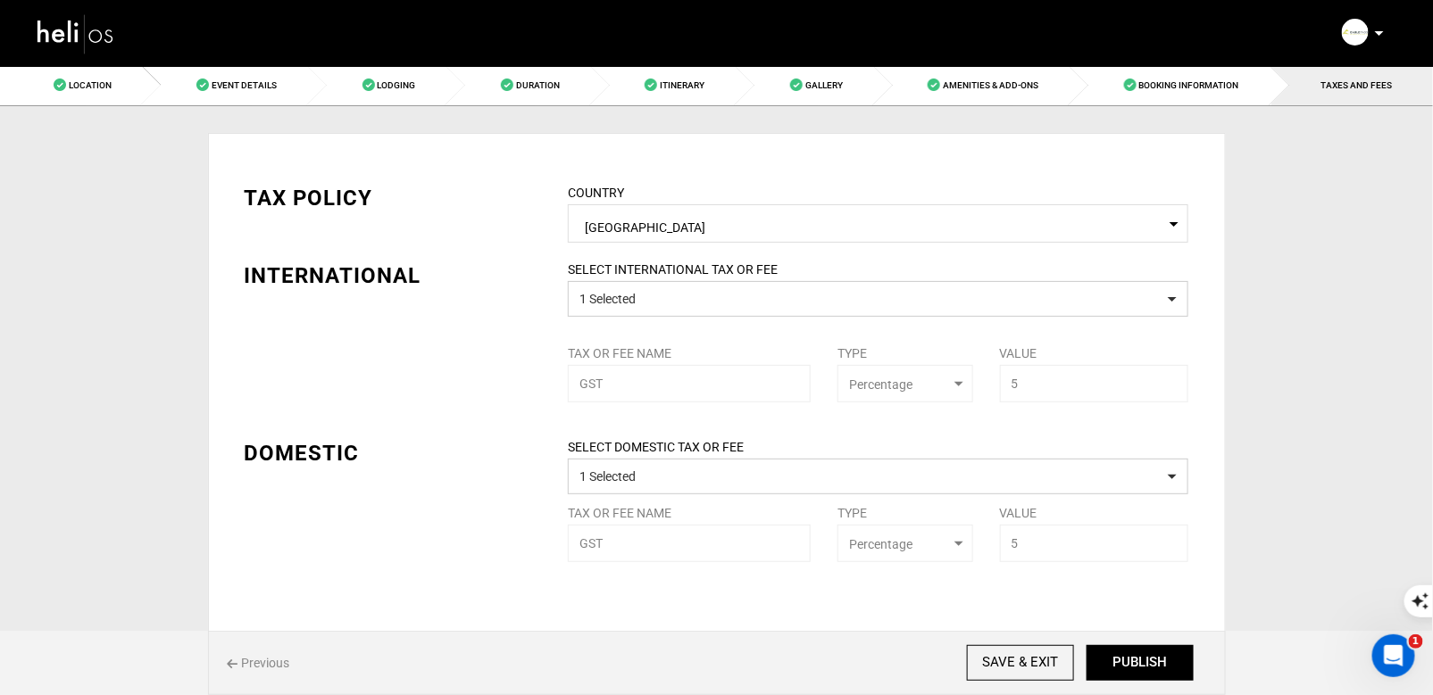
click at [1056, 372] on div "SELECT INTERNATIONAL TAX OR FEE 1 Selected Tax or Fee Name GST Type Select Type…" at bounding box center [877, 332] width 647 height 142
click at [970, 87] on span "Amenities & Add-Ons" at bounding box center [991, 85] width 96 height 10
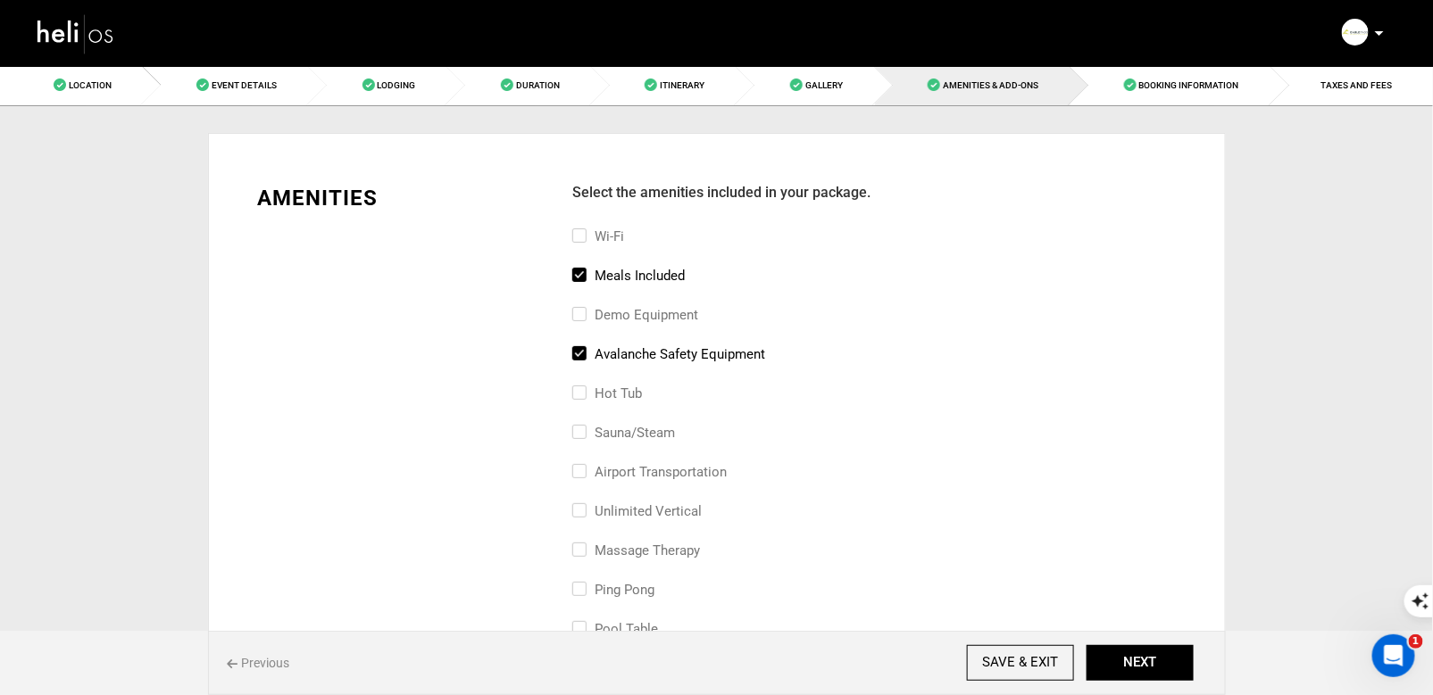
click at [1131, 62] on div "Manifest Calendar Analytics Adventures Bookings Payout History Agents My Profil…" at bounding box center [716, 32] width 1388 height 64
click at [1131, 81] on span at bounding box center [1130, 85] width 12 height 12
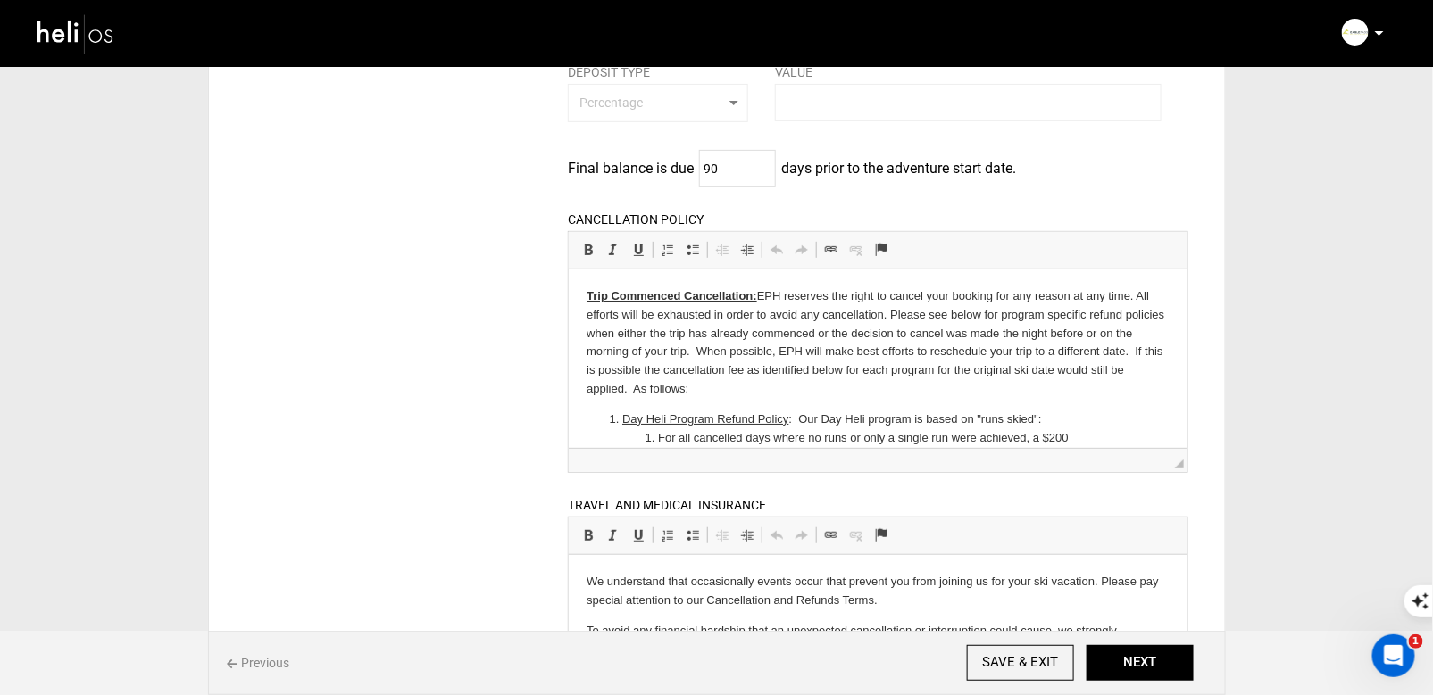
scroll to position [12, 0]
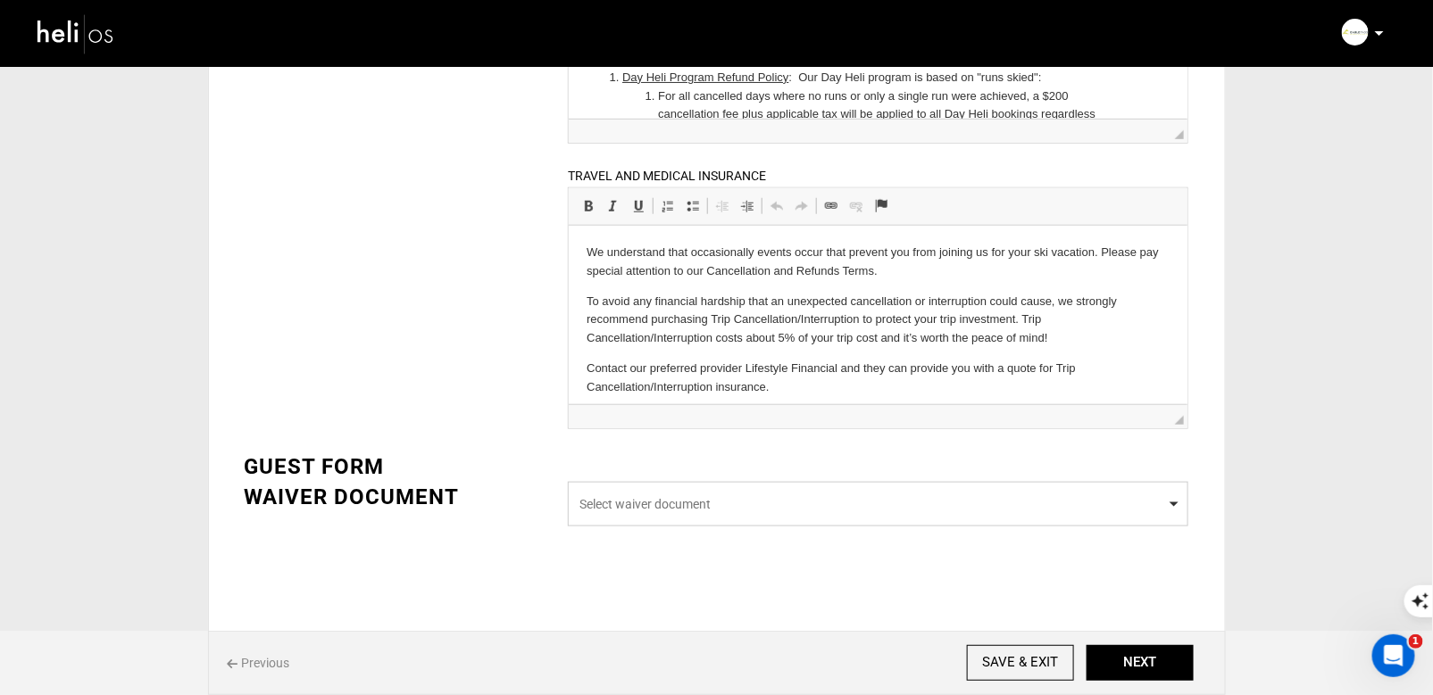
click at [704, 502] on span "Select waiver document" at bounding box center [877, 504] width 597 height 18
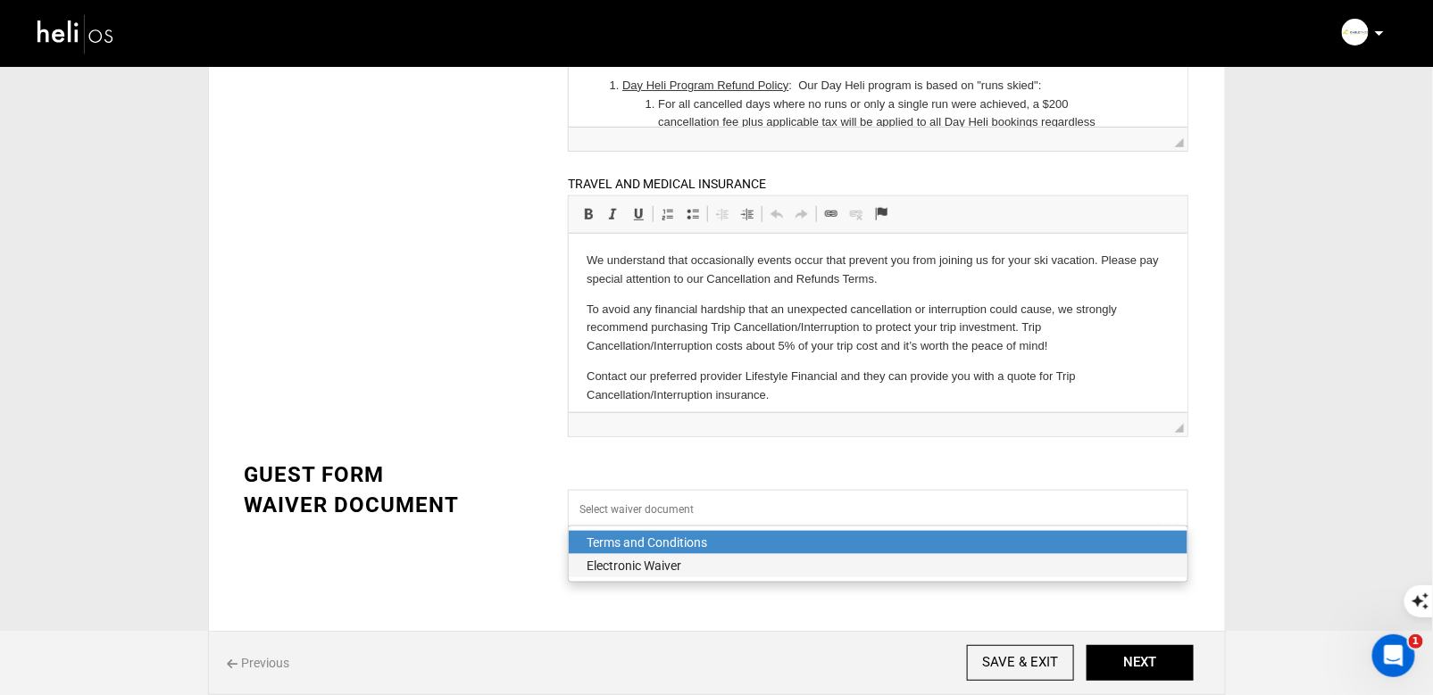
click at [663, 559] on div "Electronic Waiver" at bounding box center [877, 566] width 583 height 18
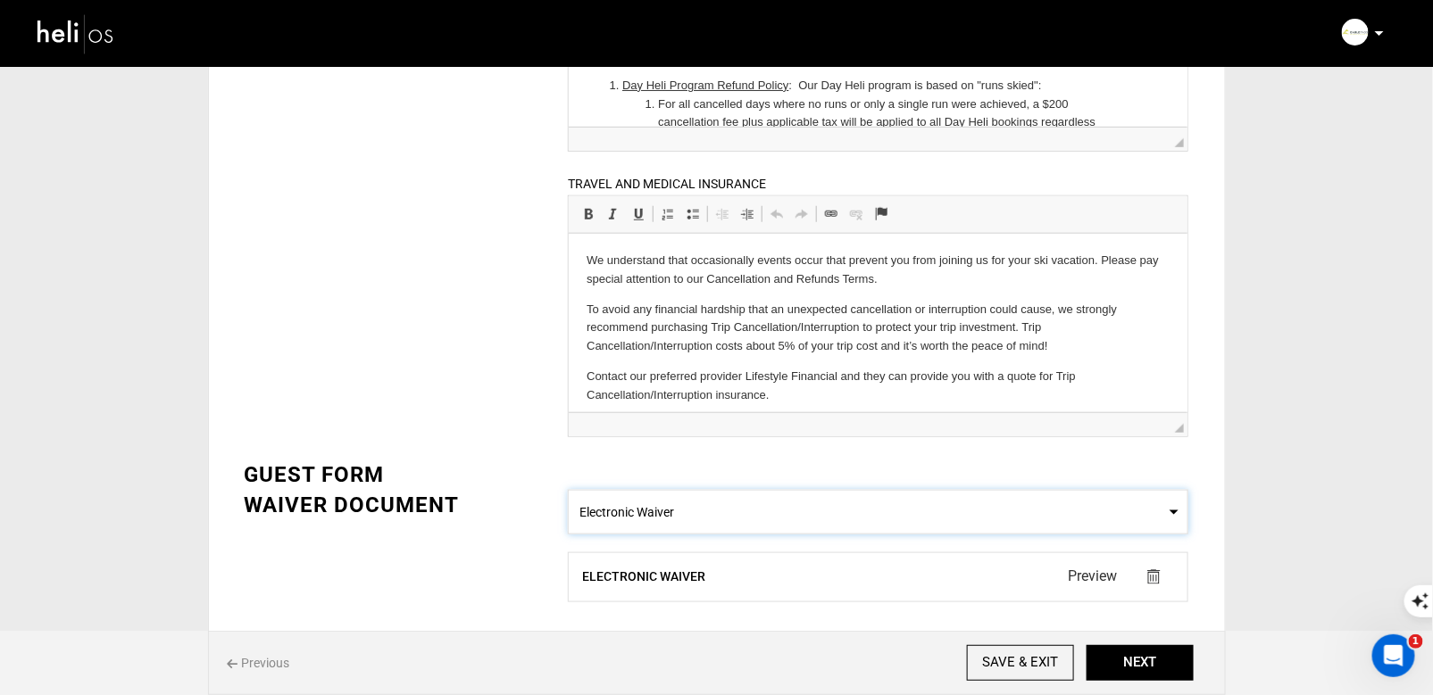
click at [490, 547] on div "Waiver Document Select waiver document Electronic Waiver Electronic Waiver [GEO…" at bounding box center [716, 555] width 971 height 130
click at [677, 578] on label "Electronic Waiver" at bounding box center [643, 577] width 123 height 18
click at [1160, 577] on img at bounding box center [1153, 576] width 13 height 15
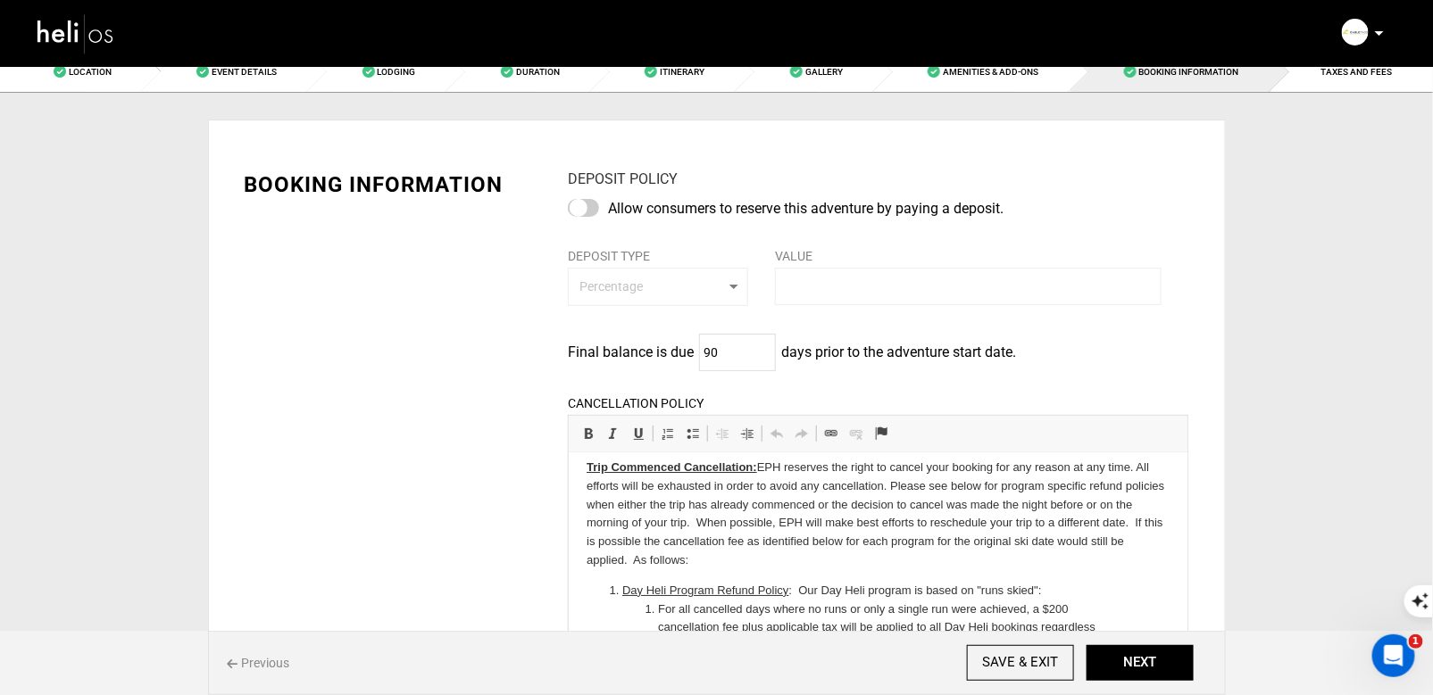
scroll to position [0, 0]
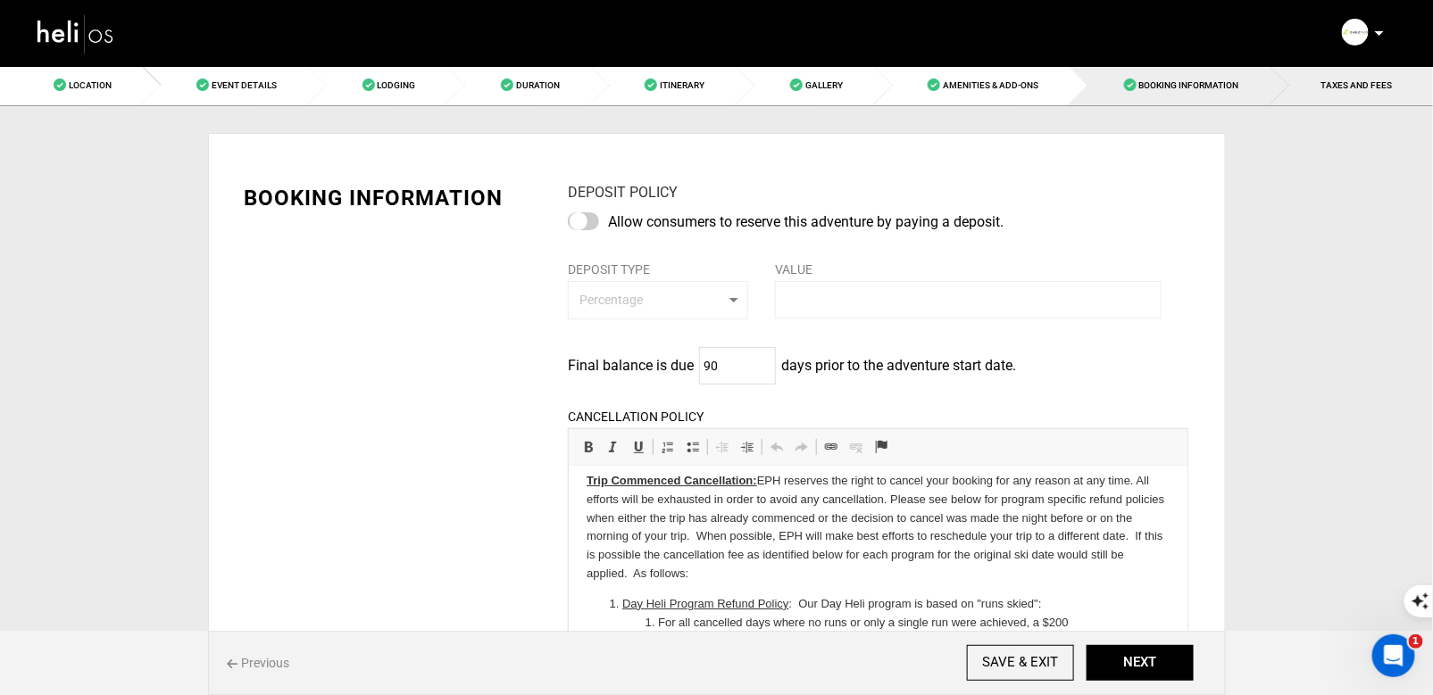
click at [1310, 81] on link "TAXES AND FEES" at bounding box center [1352, 85] width 162 height 40
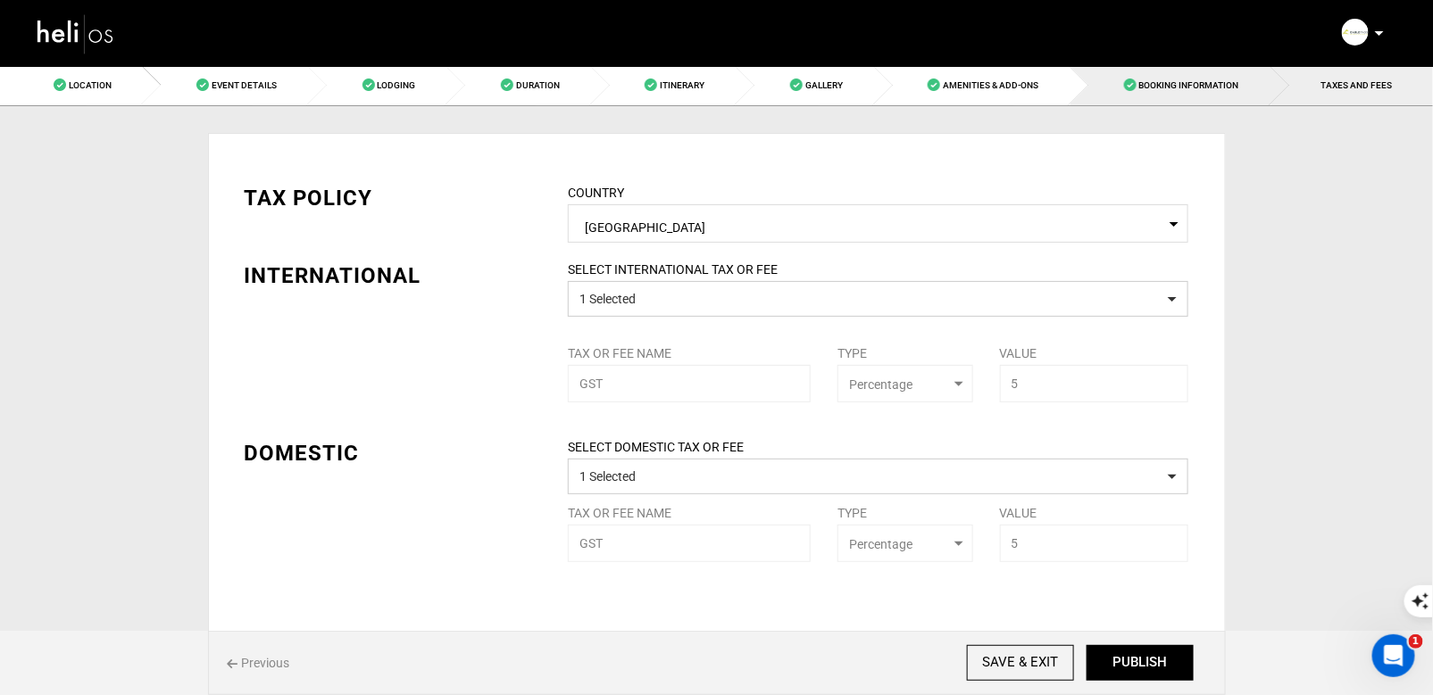
click at [1198, 99] on link "Booking Information" at bounding box center [1170, 85] width 200 height 40
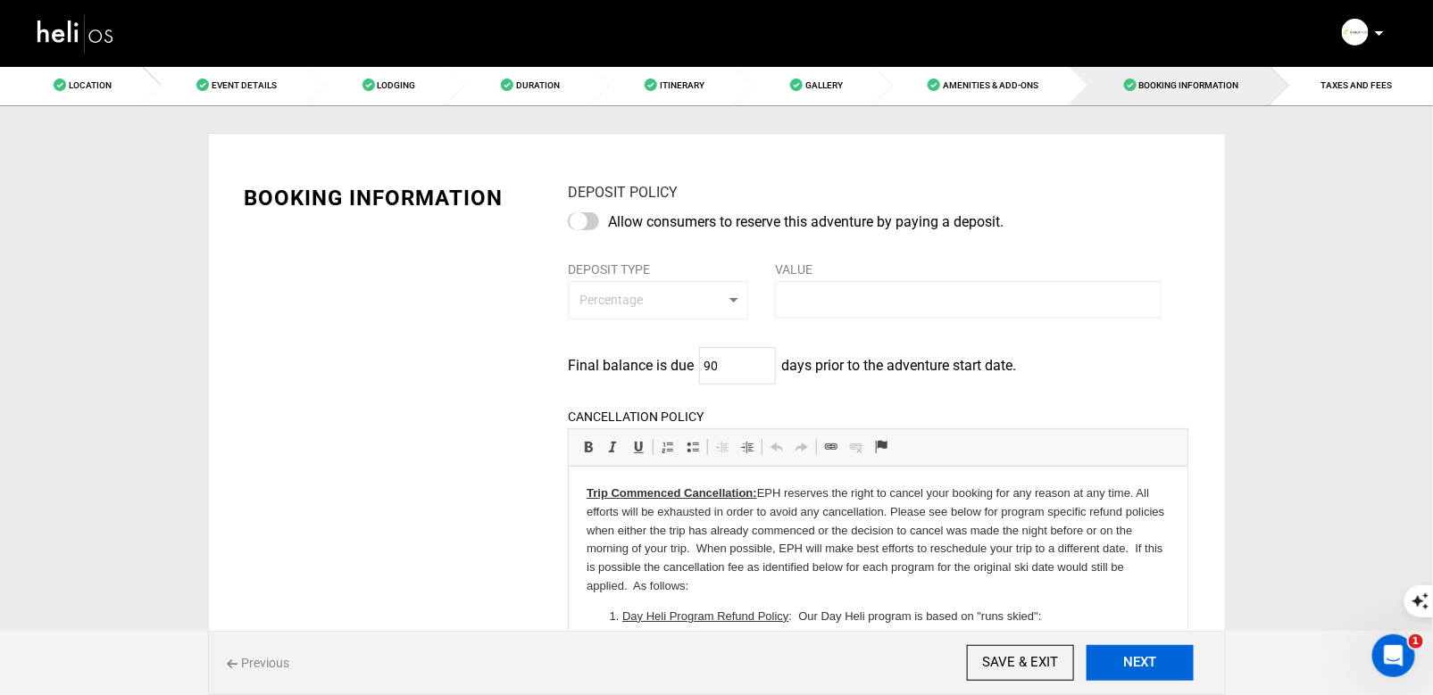
click at [1142, 660] on button "NEXT" at bounding box center [1139, 663] width 107 height 36
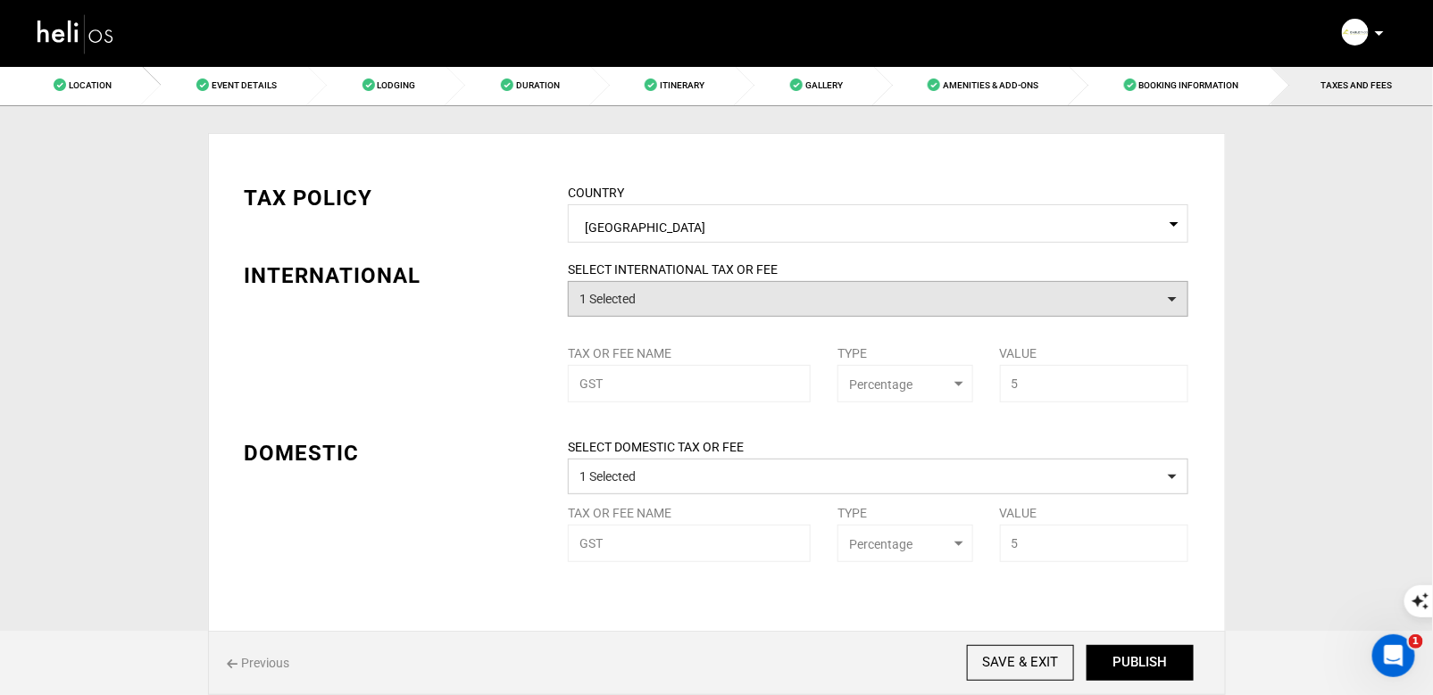
click at [1063, 291] on button "1 Selected" at bounding box center [878, 299] width 620 height 36
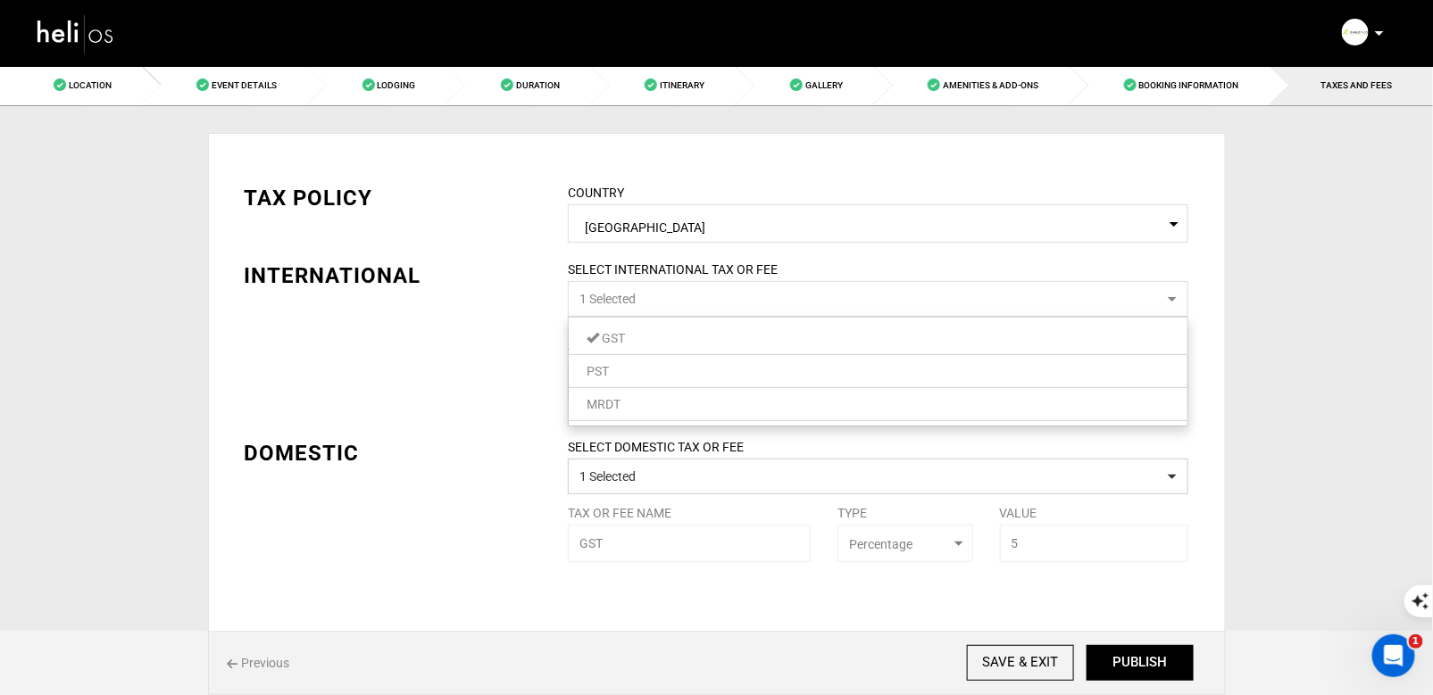
click at [1037, 370] on link "PST" at bounding box center [878, 371] width 619 height 23
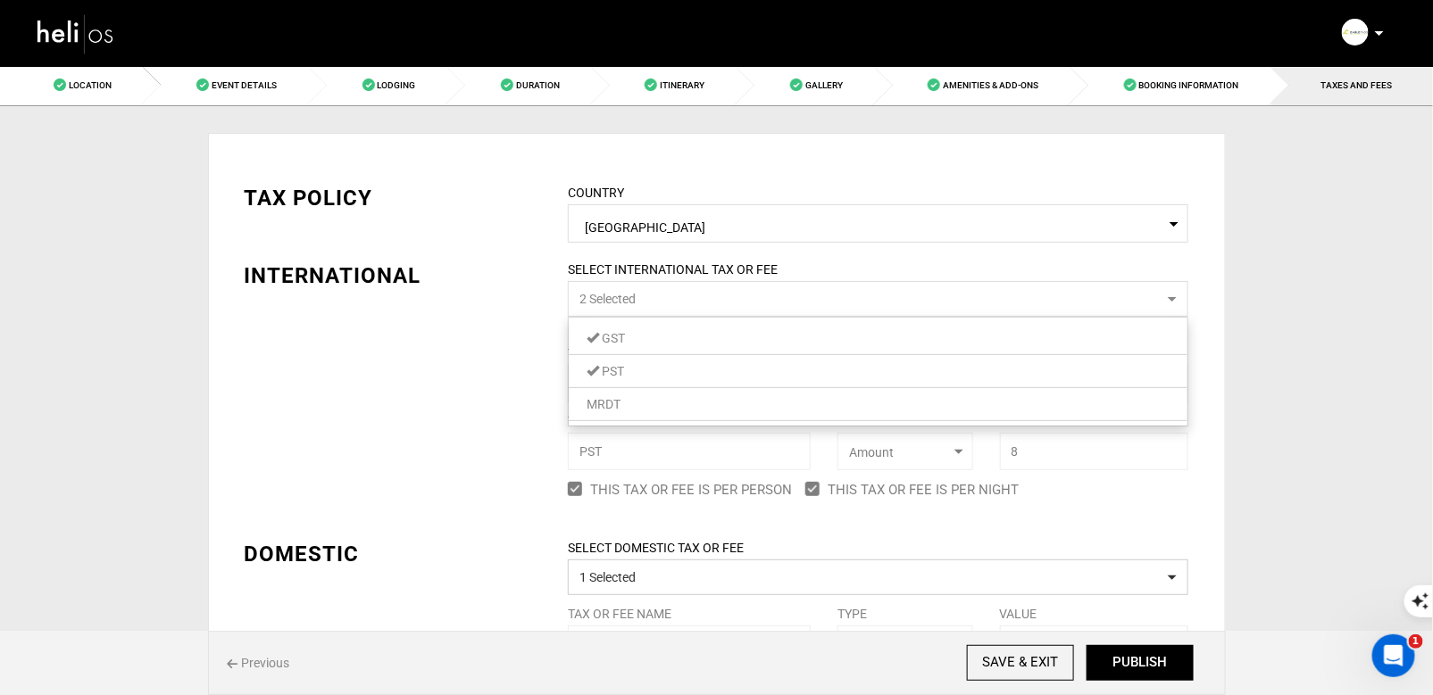
click at [1037, 366] on link "PST" at bounding box center [878, 371] width 619 height 23
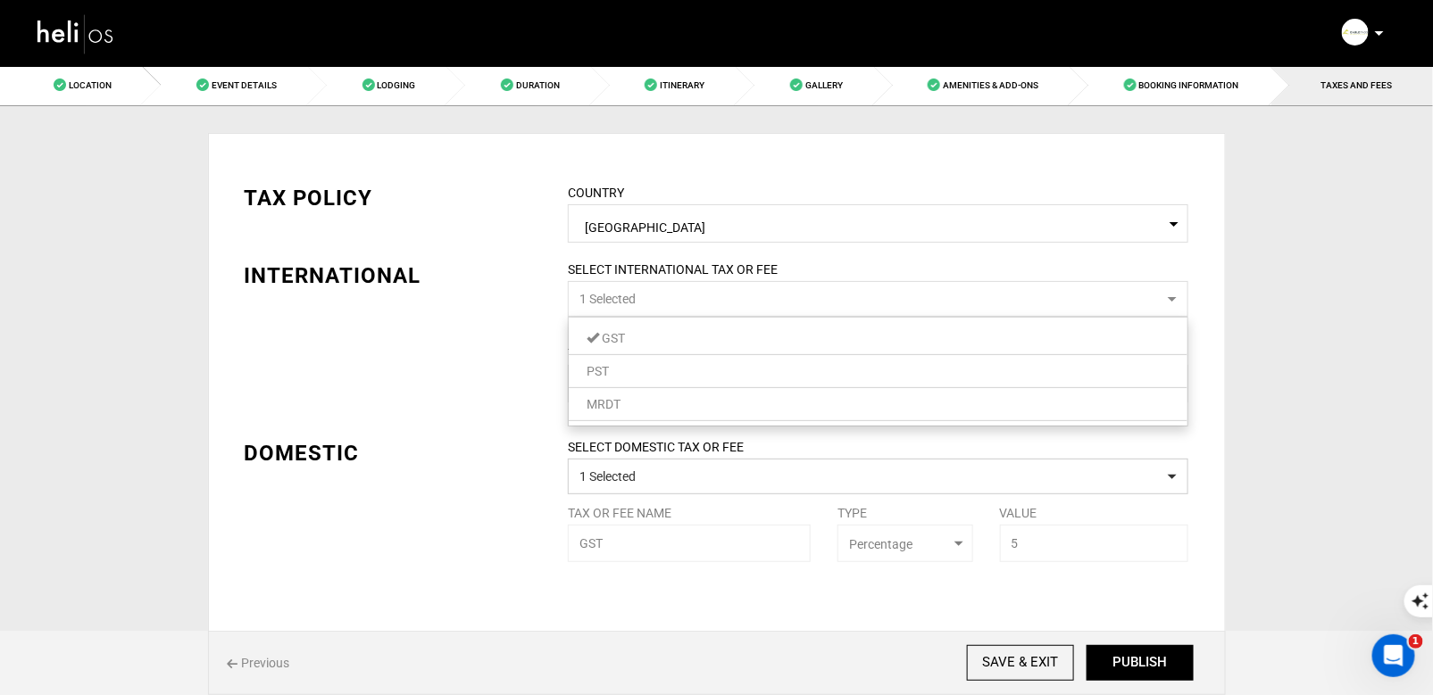
click at [1350, 378] on div "Location Event Details Lodging Duration Itinerary Gallery Amenities & Add-Ons B…" at bounding box center [716, 358] width 1433 height 587
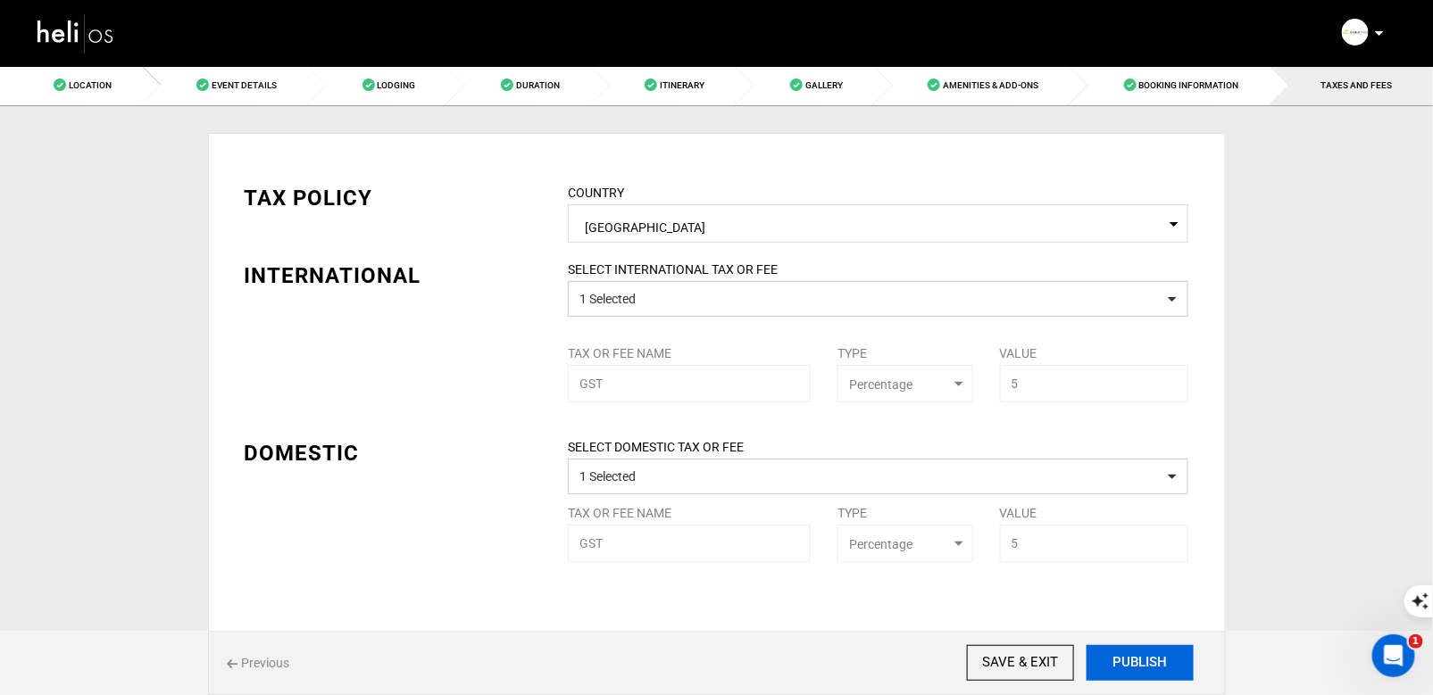
click at [1148, 668] on button "PUBLISH" at bounding box center [1139, 663] width 107 height 36
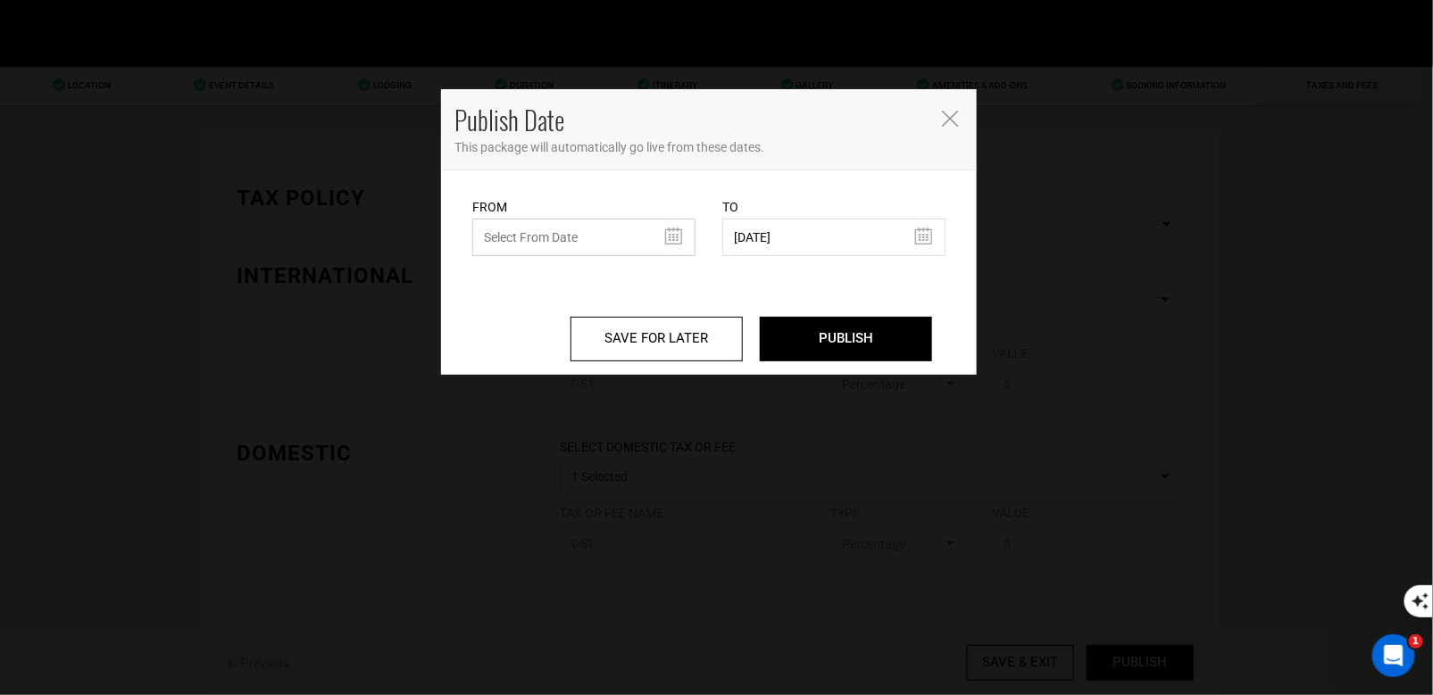
click at [648, 241] on input "text" at bounding box center [583, 237] width 223 height 37
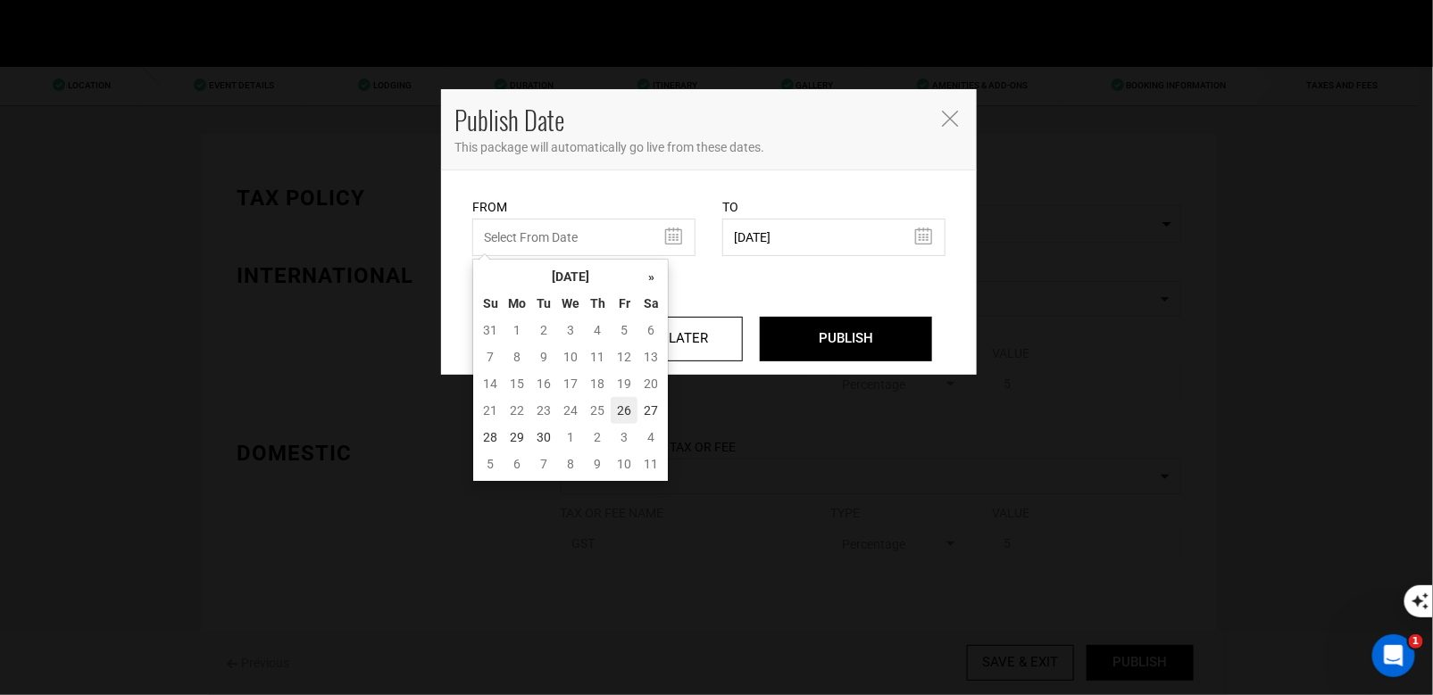
click at [624, 405] on td "26" at bounding box center [623, 410] width 27 height 27
type input "[DATE]"
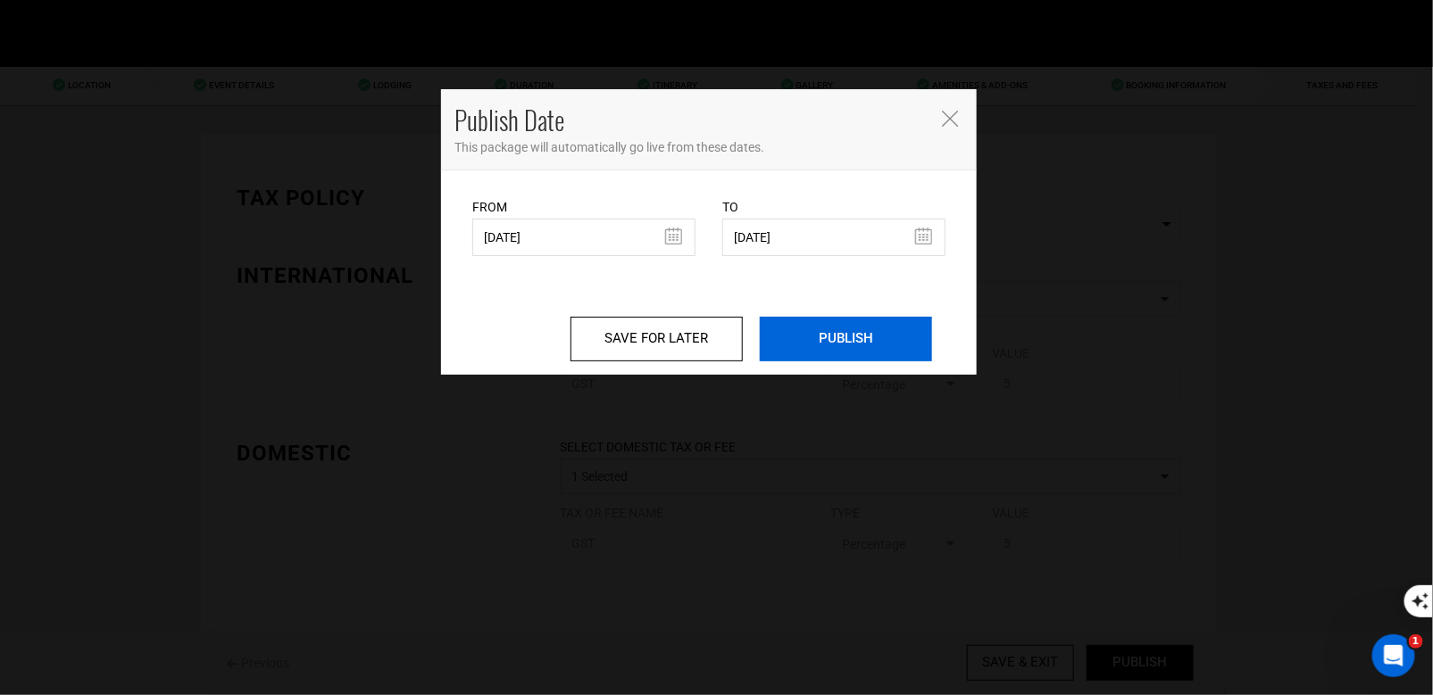
click at [888, 320] on input "PUBLISH" at bounding box center [846, 339] width 172 height 45
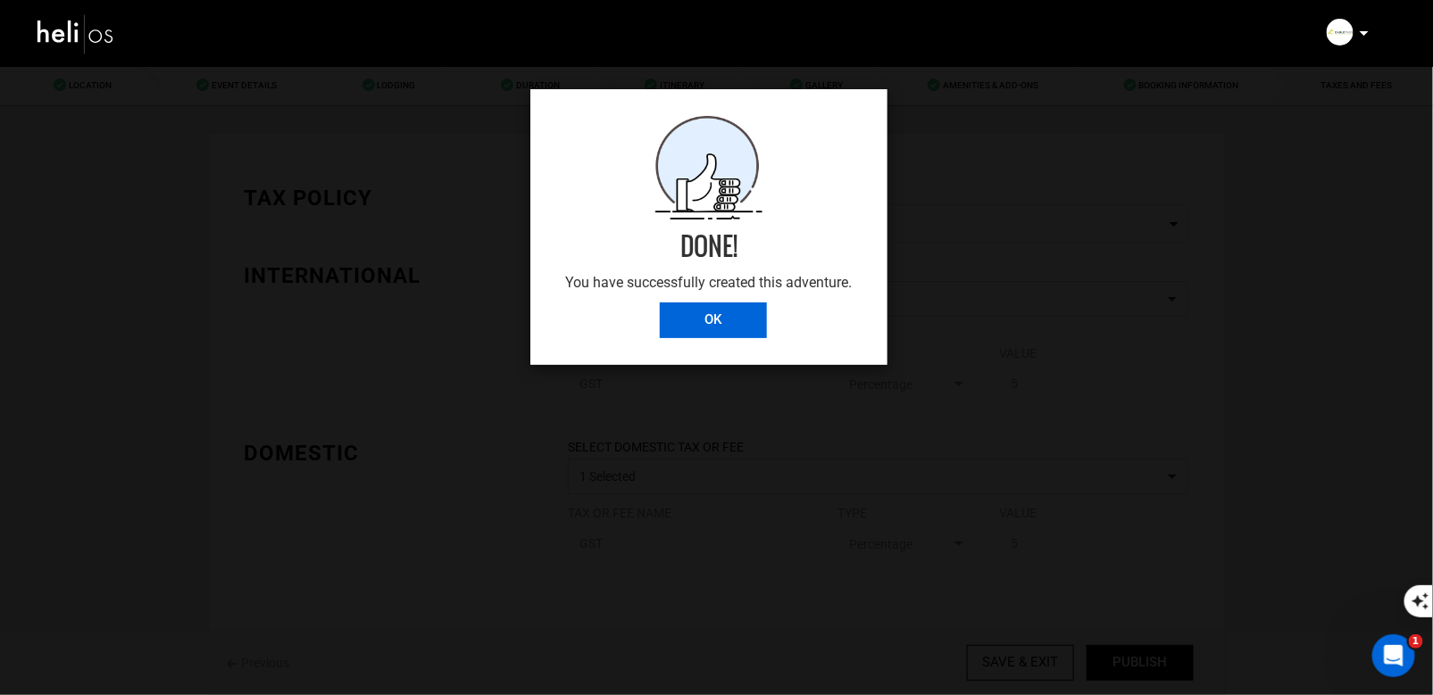
click at [702, 321] on input "OK" at bounding box center [713, 321] width 107 height 36
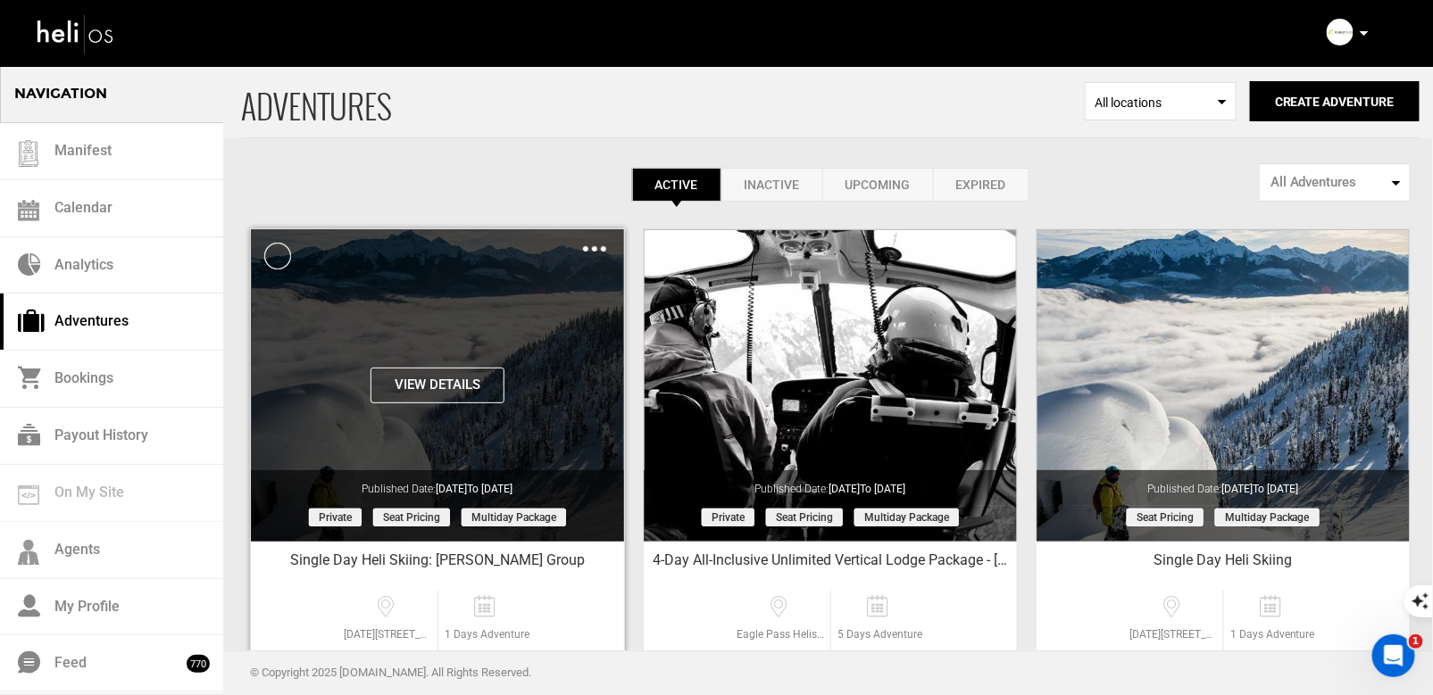
click at [588, 246] on img at bounding box center [594, 248] width 23 height 5
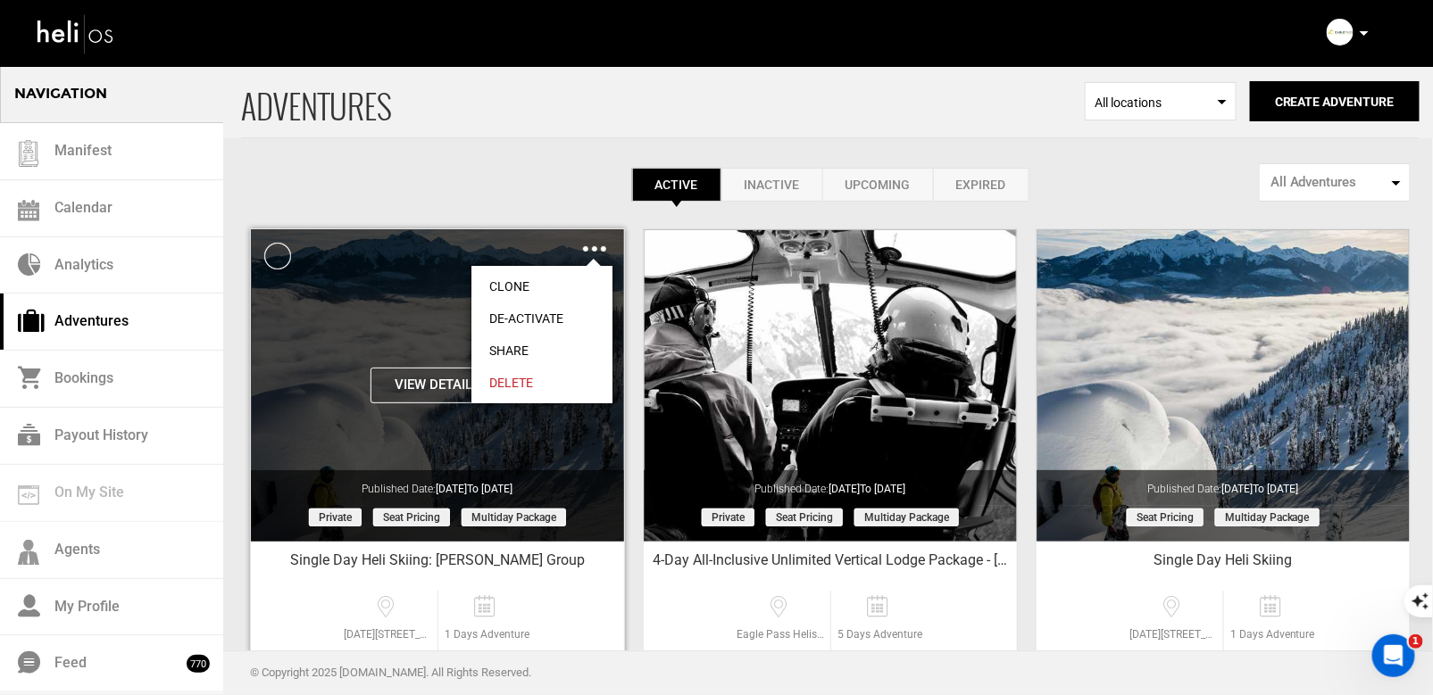
click at [519, 350] on link "Share" at bounding box center [541, 351] width 141 height 32
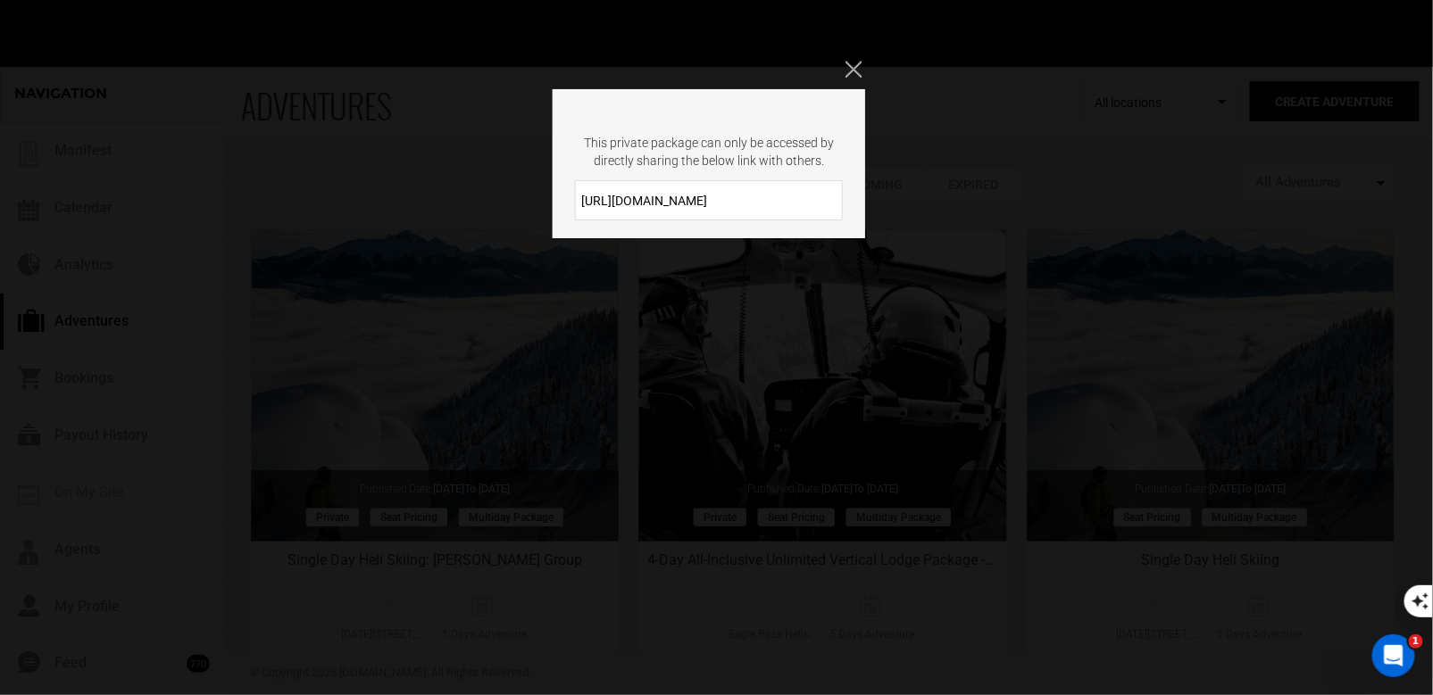
drag, startPoint x: 738, startPoint y: 202, endPoint x: 574, endPoint y: 200, distance: 164.2
click at [576, 200] on input "[URL][DOMAIN_NAME]" at bounding box center [709, 200] width 268 height 40
click at [843, 71] on div "This private package can only be accessed by directly sharing the below link wi…" at bounding box center [716, 347] width 1433 height 695
